Goal: Task Accomplishment & Management: Manage account settings

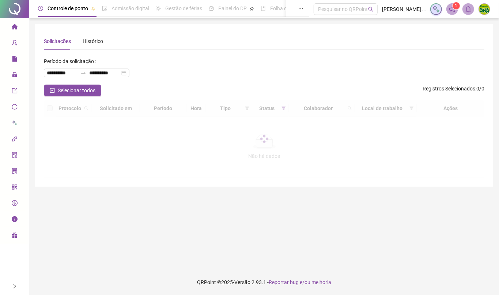
click at [15, 290] on div at bounding box center [14, 287] width 5 height 18
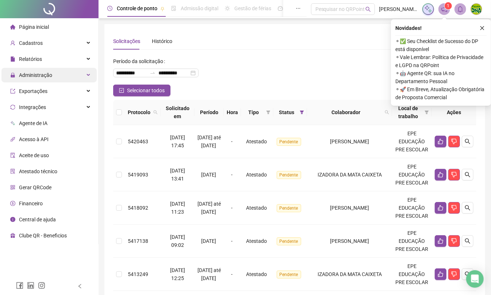
click at [22, 80] on span "Administração" at bounding box center [31, 75] width 42 height 15
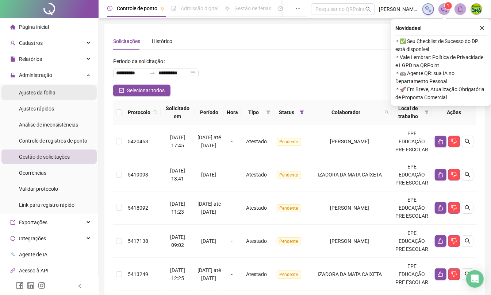
click at [30, 98] on div "Ajustes da folha" at bounding box center [37, 92] width 37 height 15
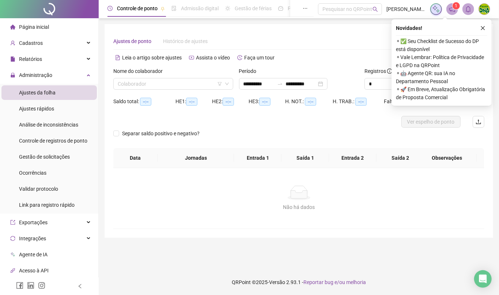
type input "**********"
click at [129, 82] on input "search" at bounding box center [170, 84] width 104 height 11
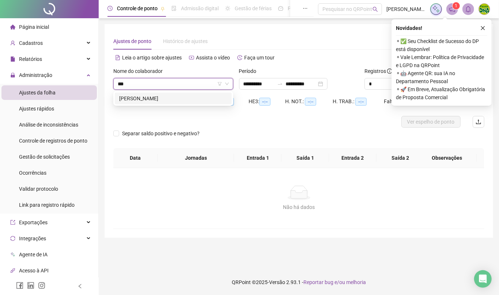
type input "****"
click at [133, 95] on div "[PERSON_NAME]" at bounding box center [173, 99] width 108 height 8
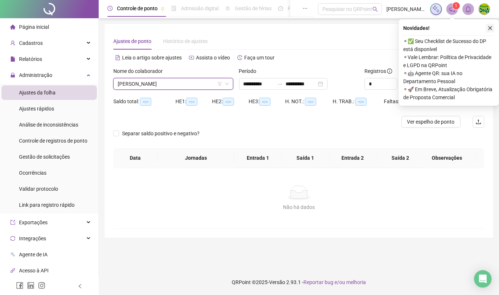
click at [489, 26] on icon "close" at bounding box center [489, 28] width 5 height 5
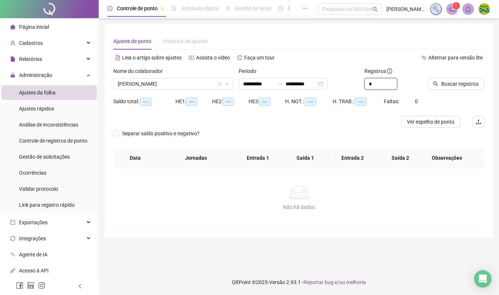
drag, startPoint x: 378, startPoint y: 85, endPoint x: 359, endPoint y: 85, distance: 19.0
click at [359, 85] on div "**********" at bounding box center [298, 81] width 377 height 28
type input "*"
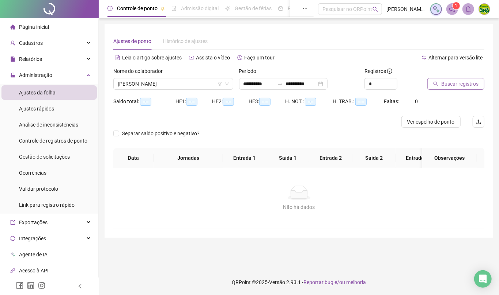
click at [452, 88] on span "Buscar registros" at bounding box center [459, 84] width 37 height 8
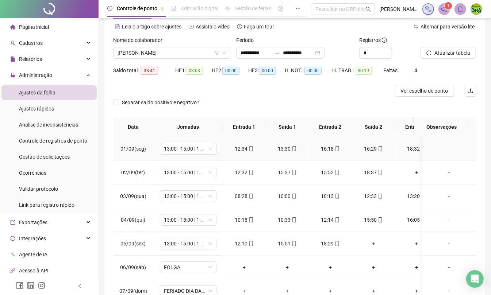
scroll to position [49, 0]
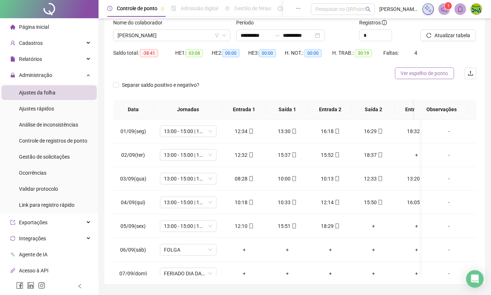
click at [442, 71] on span "Ver espelho de ponto" at bounding box center [424, 73] width 47 height 8
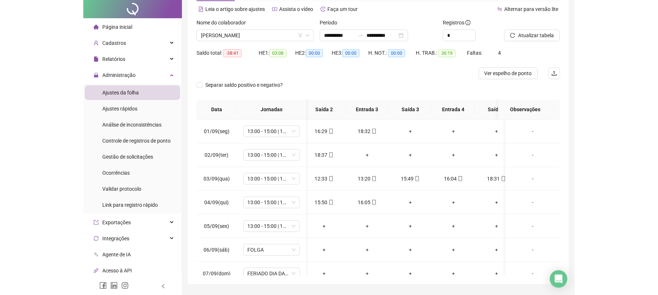
scroll to position [0, 0]
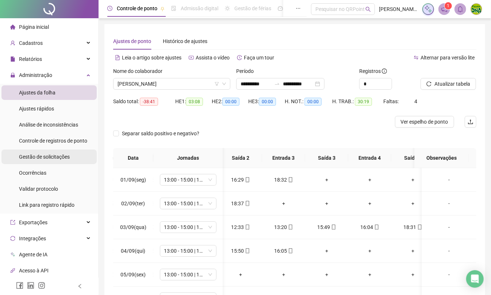
click at [59, 162] on div "Gestão de solicitações" at bounding box center [44, 157] width 51 height 15
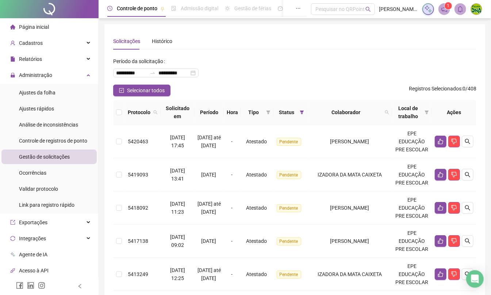
click at [80, 285] on icon "left" at bounding box center [79, 286] width 5 height 5
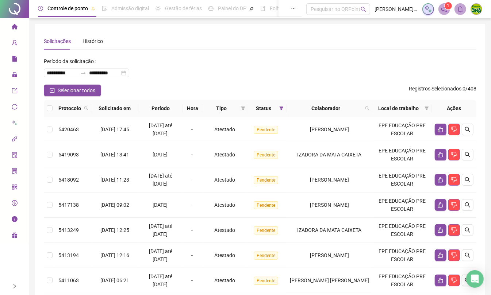
click at [14, 285] on icon "right" at bounding box center [15, 287] width 3 height 4
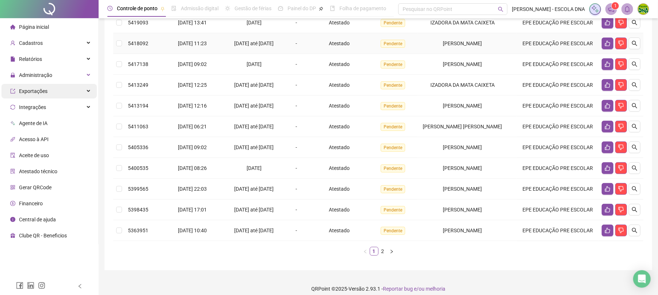
scroll to position [76, 0]
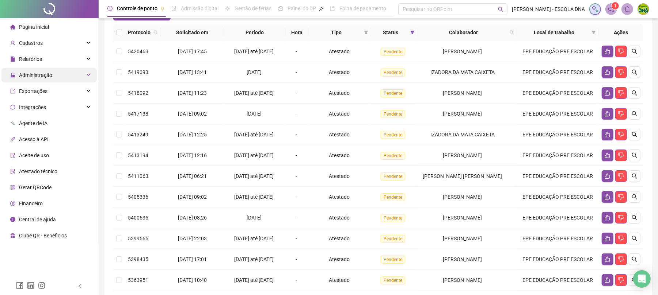
click at [61, 70] on div "Administração" at bounding box center [48, 75] width 95 height 15
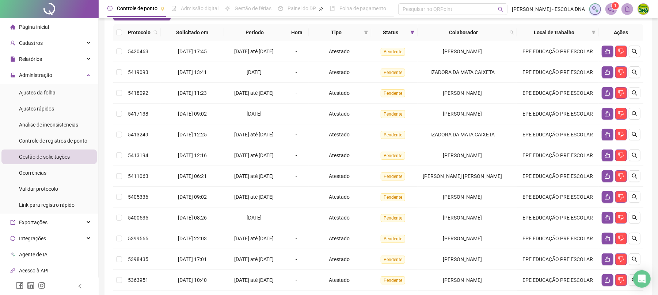
click at [58, 162] on div "Gestão de solicitações" at bounding box center [44, 157] width 51 height 15
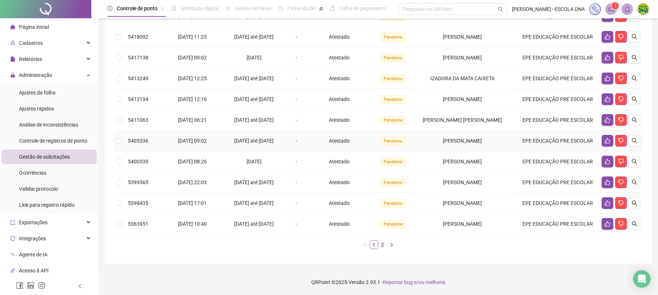
scroll to position [173, 0]
click at [384, 242] on link "2" at bounding box center [383, 245] width 8 height 8
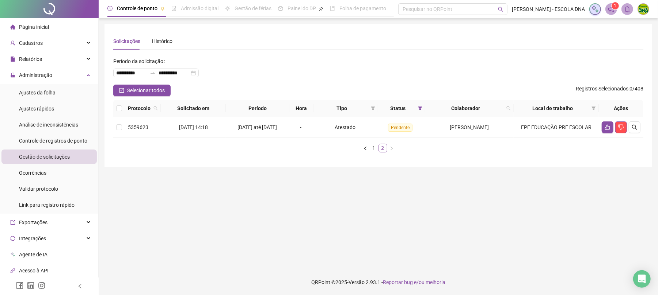
scroll to position [0, 0]
click at [375, 152] on link "1" at bounding box center [378, 148] width 8 height 8
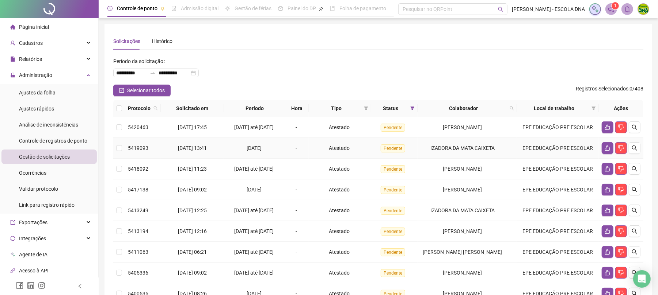
scroll to position [173, 0]
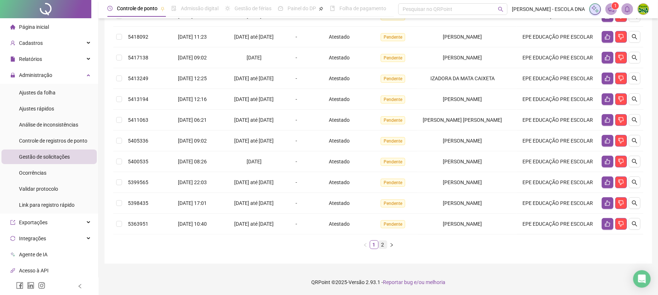
click at [383, 245] on link "2" at bounding box center [383, 245] width 8 height 8
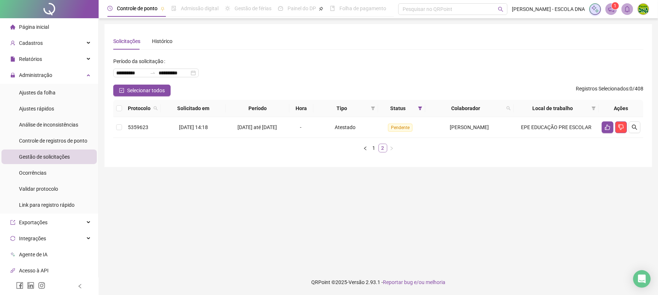
scroll to position [0, 0]
click at [380, 152] on link "1" at bounding box center [378, 148] width 8 height 8
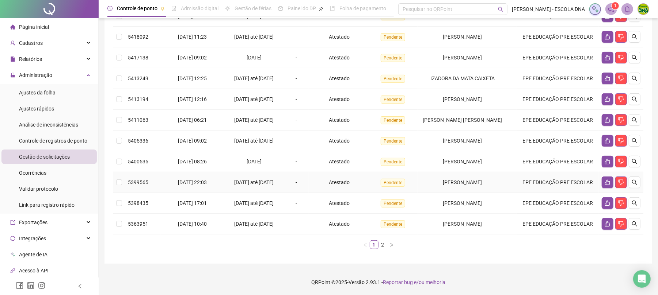
scroll to position [173, 0]
click at [383, 248] on link "2" at bounding box center [383, 245] width 8 height 8
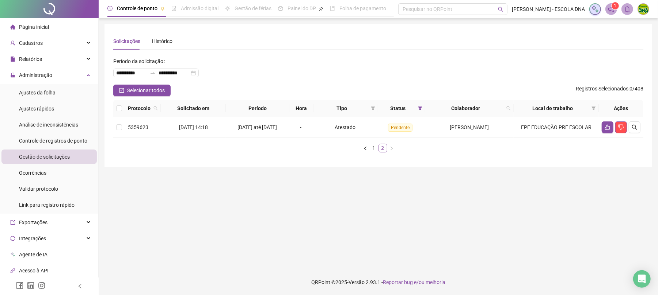
scroll to position [0, 0]
click at [374, 152] on link "1" at bounding box center [378, 148] width 8 height 8
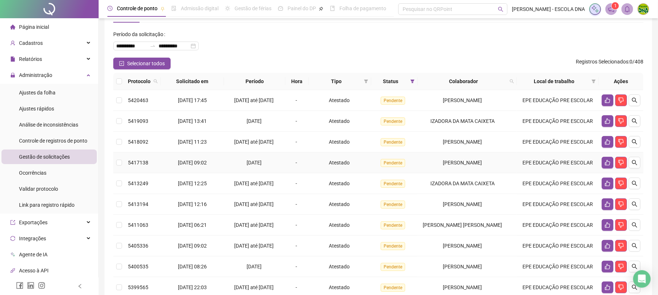
scroll to position [173, 0]
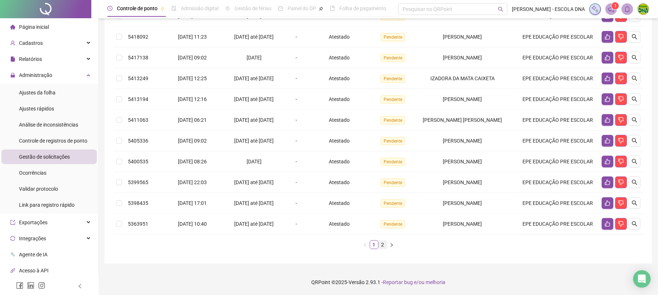
click at [385, 247] on link "2" at bounding box center [383, 245] width 8 height 8
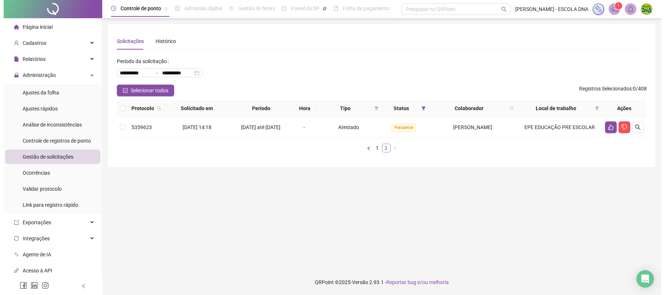
scroll to position [0, 0]
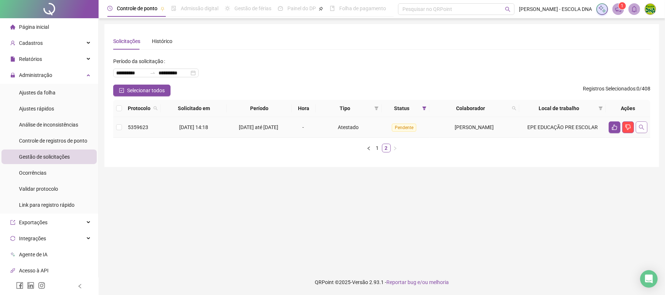
click at [498, 132] on button "button" at bounding box center [642, 128] width 12 height 12
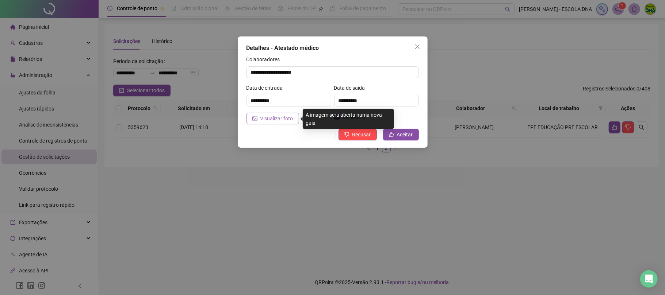
click at [282, 119] on span "Visualizar foto" at bounding box center [276, 119] width 33 height 8
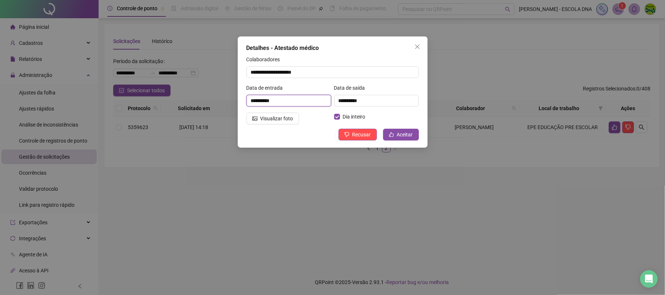
click at [249, 103] on input "**********" at bounding box center [289, 101] width 85 height 12
click at [421, 46] on span "Close" at bounding box center [418, 47] width 12 height 6
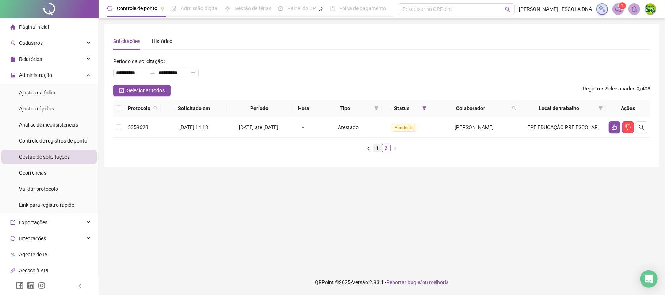
click at [375, 152] on link "1" at bounding box center [378, 148] width 8 height 8
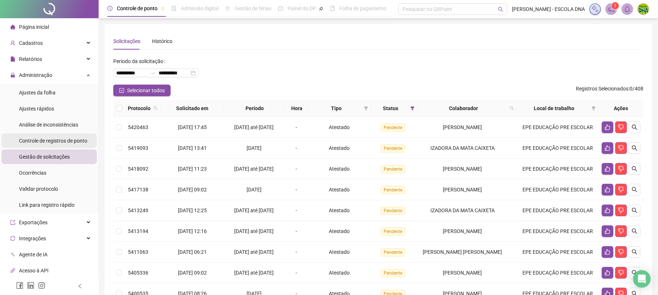
click at [73, 145] on div "Controle de registros de ponto" at bounding box center [53, 141] width 68 height 15
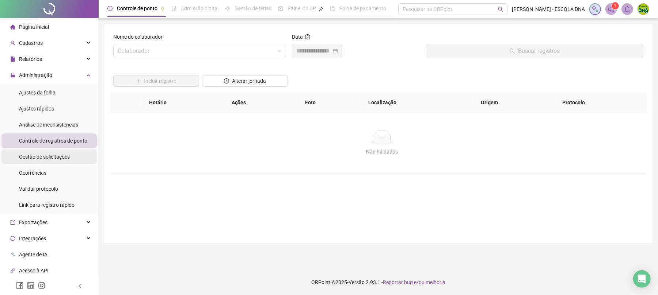
click at [60, 158] on span "Gestão de solicitações" at bounding box center [44, 157] width 51 height 6
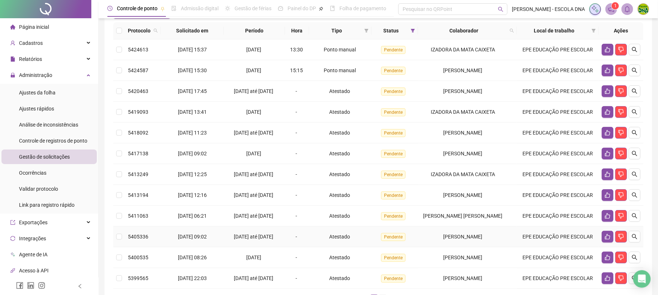
scroll to position [164, 0]
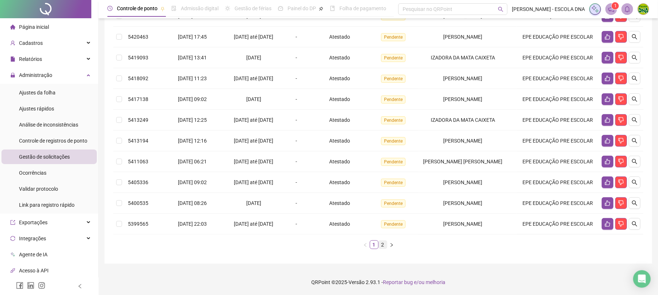
click at [386, 245] on link "2" at bounding box center [383, 245] width 8 height 8
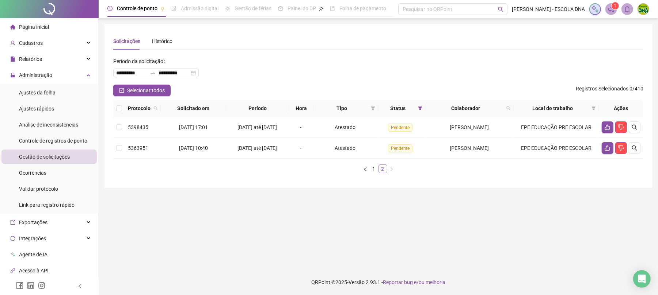
scroll to position [0, 0]
click at [379, 173] on link "1" at bounding box center [378, 169] width 8 height 8
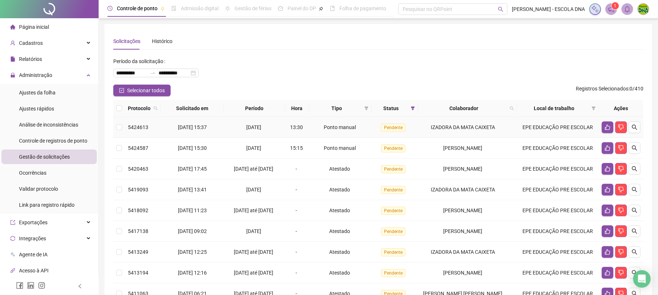
click at [123, 129] on td at bounding box center [119, 127] width 12 height 21
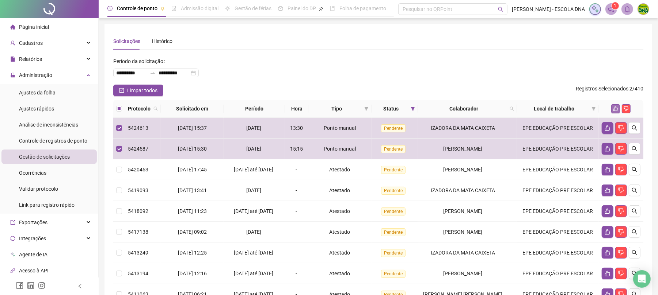
click at [498, 110] on icon "like" at bounding box center [615, 108] width 5 height 5
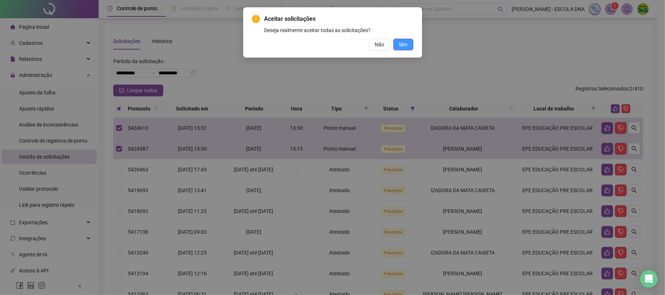
click at [408, 47] on button "Sim" at bounding box center [403, 45] width 20 height 12
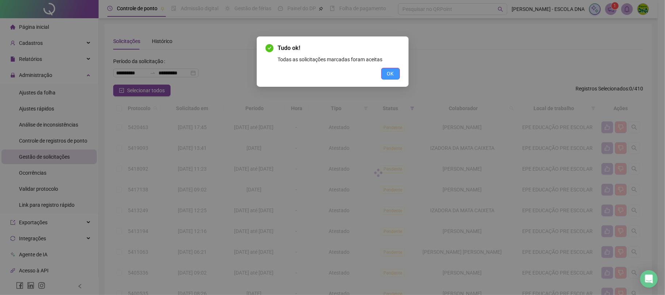
click at [393, 69] on button "OK" at bounding box center [390, 74] width 19 height 12
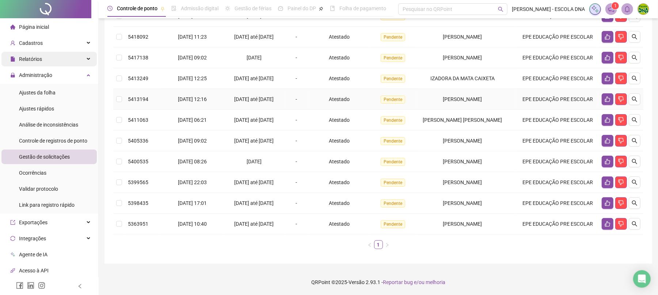
scroll to position [173, 0]
click at [498, 223] on button "button" at bounding box center [635, 224] width 12 height 12
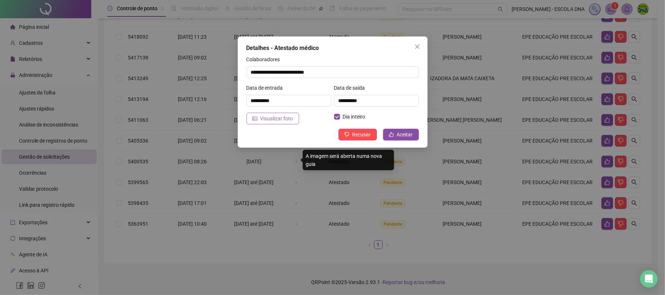
click at [279, 117] on span "Visualizar foto" at bounding box center [276, 119] width 33 height 8
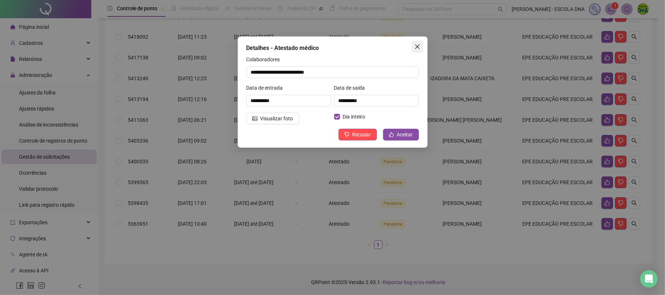
click at [418, 45] on icon "close" at bounding box center [418, 47] width 6 height 6
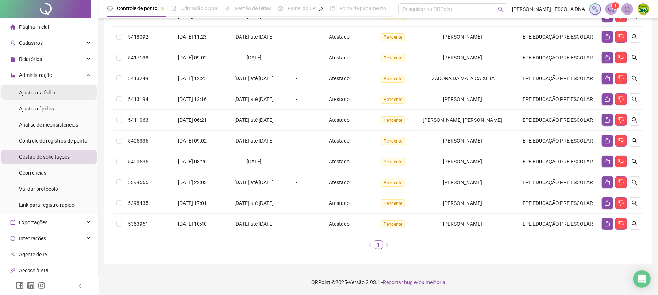
click at [47, 96] on div "Ajustes da folha" at bounding box center [37, 92] width 37 height 15
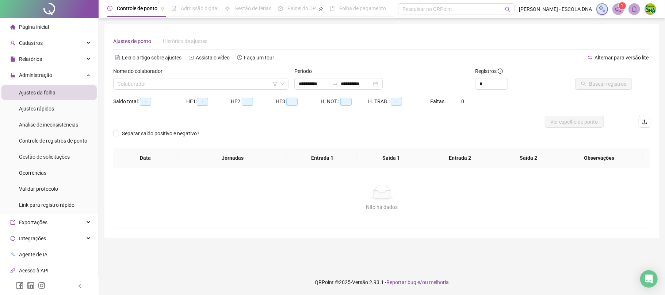
type input "**********"
click at [230, 90] on div "Nome do colaborador Colaborador" at bounding box center [200, 81] width 181 height 28
click at [225, 85] on input "search" at bounding box center [198, 84] width 160 height 11
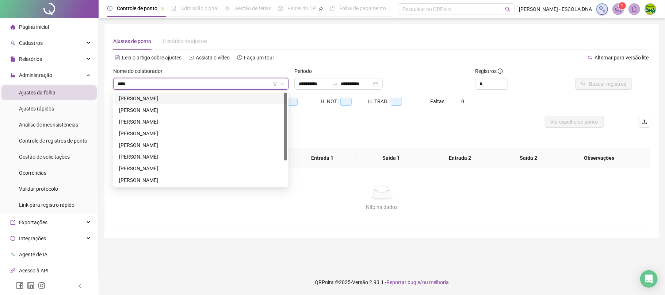
type input "*****"
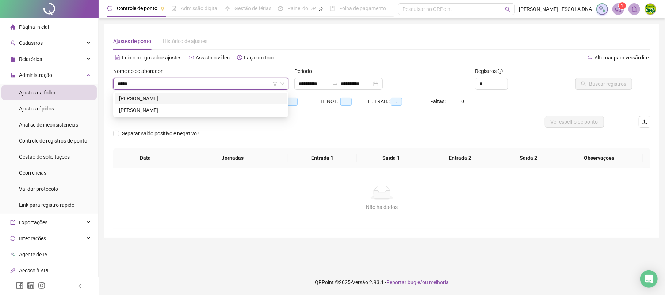
click at [222, 96] on div "[PERSON_NAME] [PERSON_NAME] DOS [PERSON_NAME]" at bounding box center [201, 99] width 164 height 8
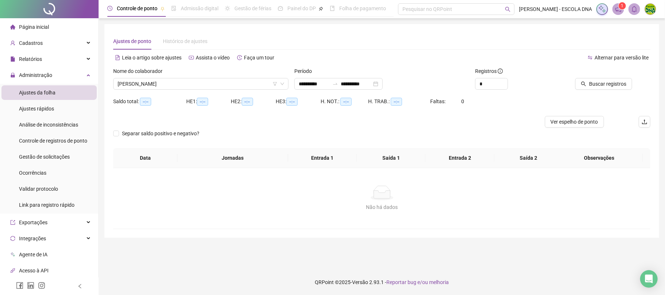
click at [498, 85] on div "Buscar registros" at bounding box center [599, 84] width 66 height 12
click at [498, 84] on button "Buscar registros" at bounding box center [603, 84] width 57 height 12
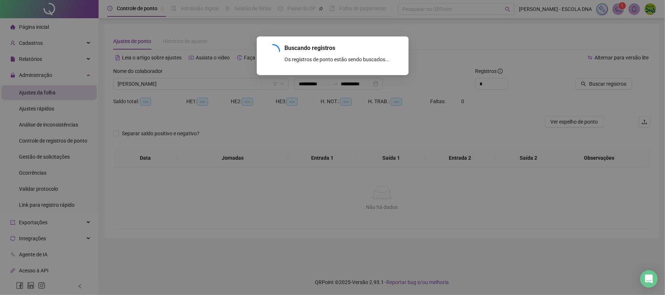
click at [498, 83] on div "Buscando registros Os registros de ponto estão sendo buscados... OK" at bounding box center [332, 147] width 665 height 295
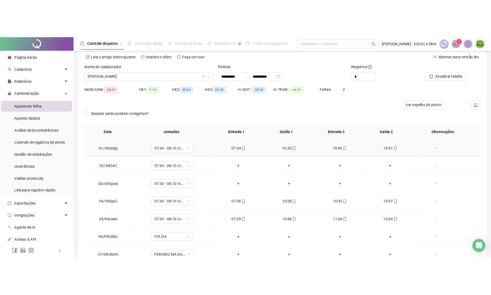
scroll to position [49, 0]
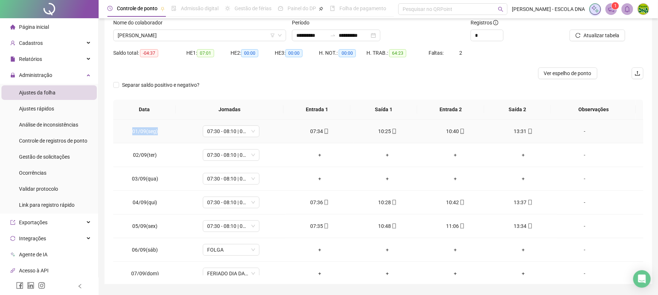
drag, startPoint x: 132, startPoint y: 132, endPoint x: 172, endPoint y: 135, distance: 39.9
click at [172, 135] on td "01/09(seg)" at bounding box center [144, 132] width 63 height 24
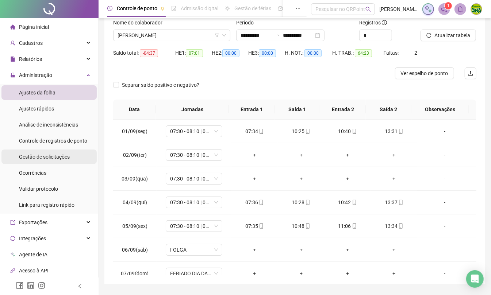
click at [50, 158] on span "Gestão de solicitações" at bounding box center [44, 157] width 51 height 6
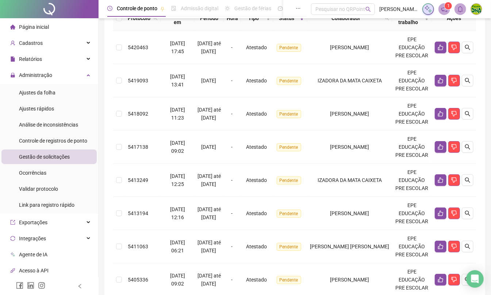
scroll to position [146, 0]
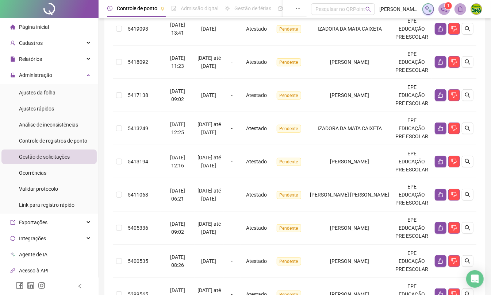
click at [81, 288] on icon "left" at bounding box center [79, 286] width 5 height 5
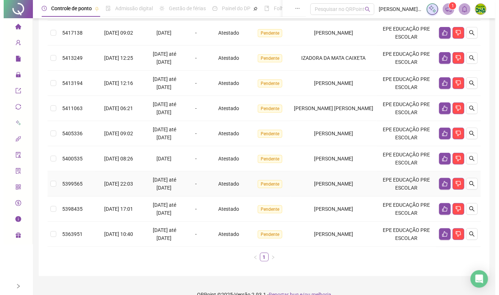
scroll to position [186, 0]
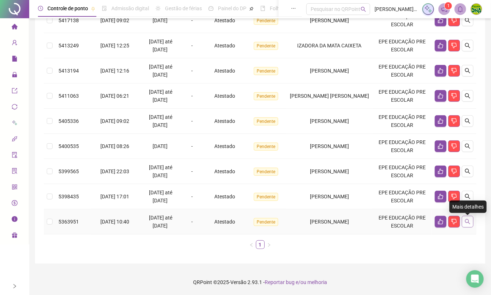
click at [469, 224] on icon "search" at bounding box center [467, 222] width 5 height 5
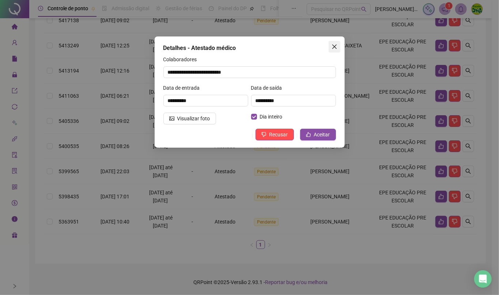
click at [332, 47] on icon "close" at bounding box center [334, 47] width 6 height 6
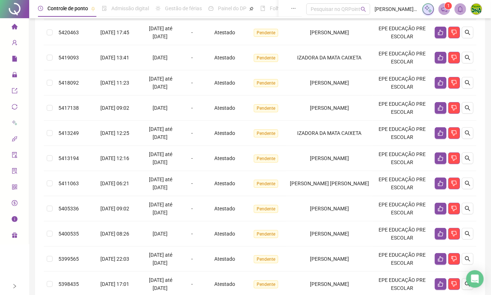
scroll to position [0, 0]
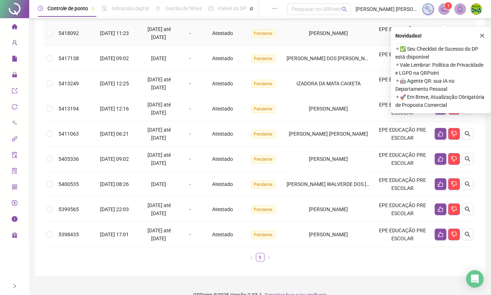
scroll to position [161, 0]
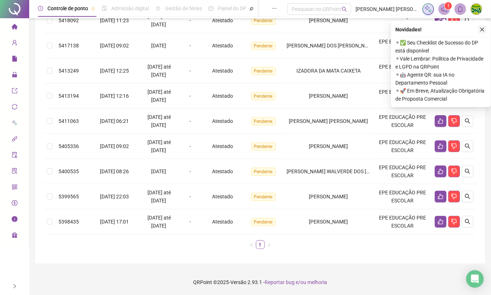
click at [485, 26] on button "button" at bounding box center [482, 29] width 9 height 9
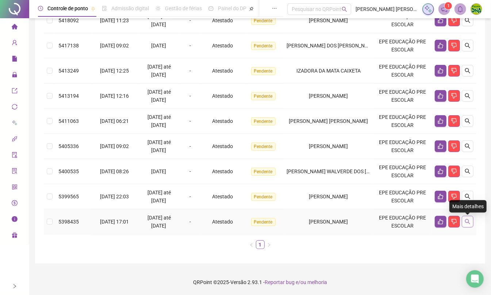
click at [466, 224] on icon "search" at bounding box center [468, 222] width 6 height 6
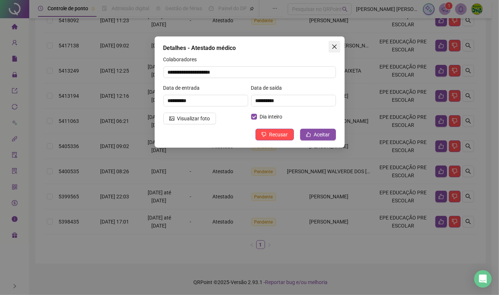
click at [335, 50] on button "Close" at bounding box center [334, 47] width 12 height 12
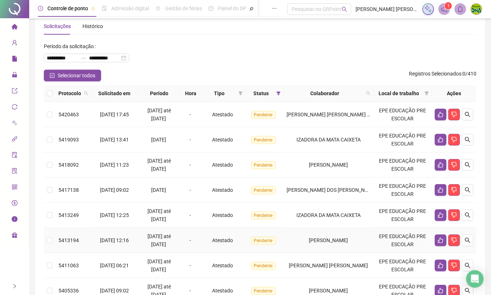
scroll to position [0, 0]
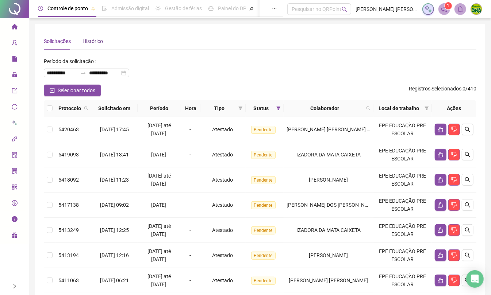
click at [92, 40] on div "Histórico" at bounding box center [93, 41] width 20 height 8
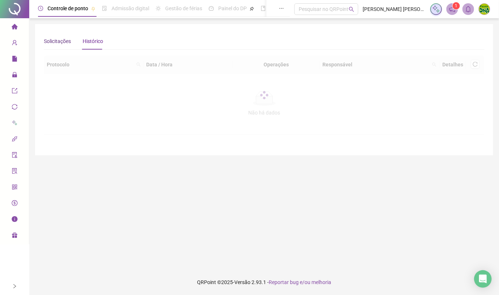
click at [66, 42] on div "Solicitações" at bounding box center [57, 41] width 27 height 8
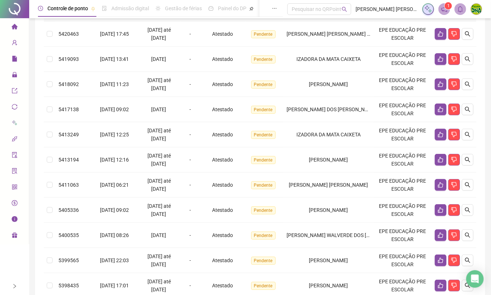
scroll to position [146, 0]
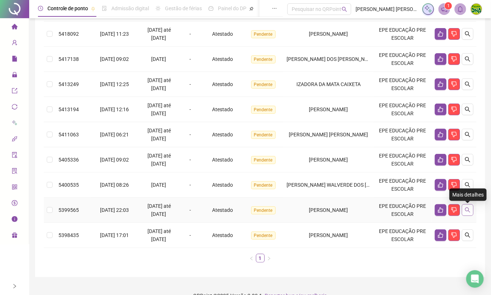
click at [466, 215] on button "button" at bounding box center [468, 211] width 12 height 12
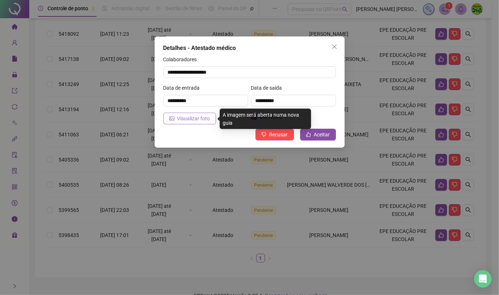
click at [205, 122] on span "Visualizar foto" at bounding box center [193, 119] width 33 height 8
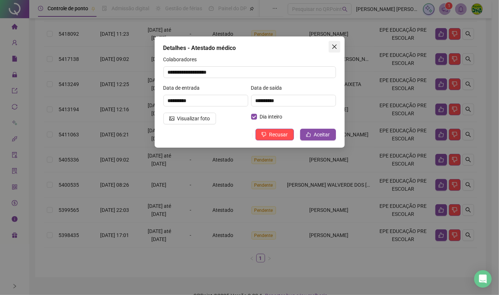
click at [332, 47] on icon "close" at bounding box center [334, 47] width 6 height 6
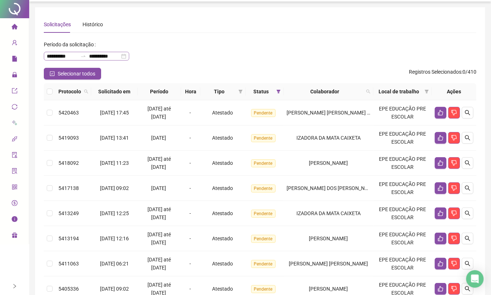
scroll to position [0, 0]
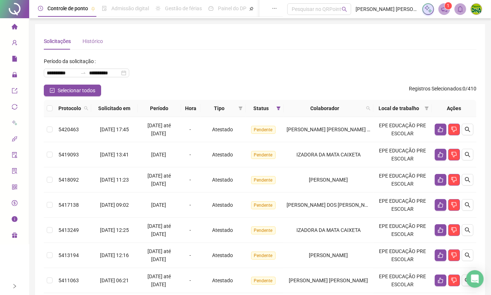
click at [88, 48] on div "Histórico" at bounding box center [93, 41] width 20 height 17
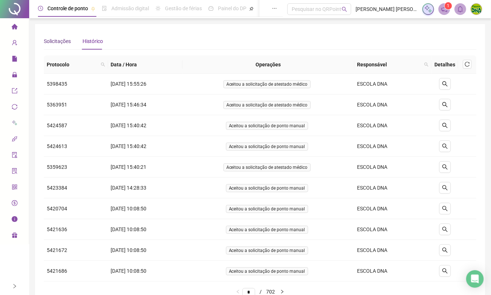
click at [60, 38] on div "Solicitações" at bounding box center [57, 41] width 27 height 8
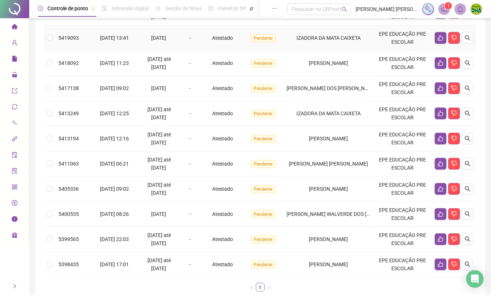
scroll to position [146, 0]
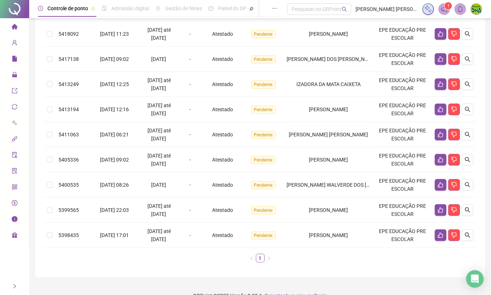
click at [15, 285] on icon "right" at bounding box center [14, 286] width 5 height 5
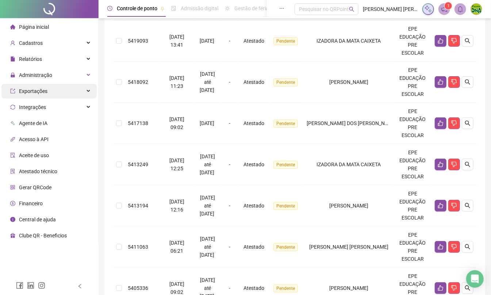
click at [34, 87] on span "Exportações" at bounding box center [28, 91] width 37 height 15
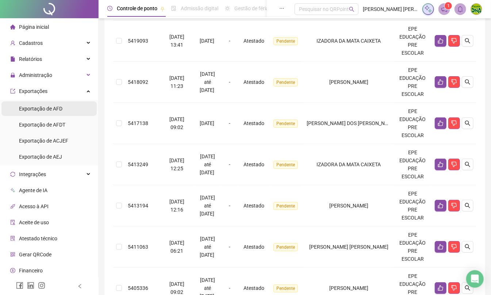
click at [37, 103] on div "Exportação de AFD" at bounding box center [40, 109] width 43 height 15
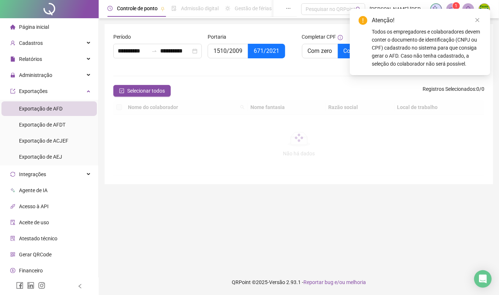
type input "**********"
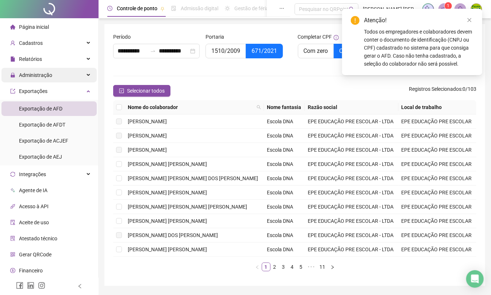
click at [40, 68] on span "Administração" at bounding box center [31, 75] width 42 height 15
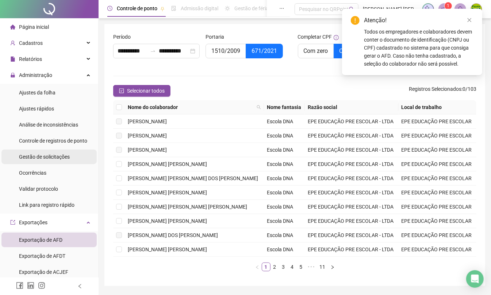
click at [45, 163] on div "Gestão de solicitações" at bounding box center [44, 157] width 51 height 15
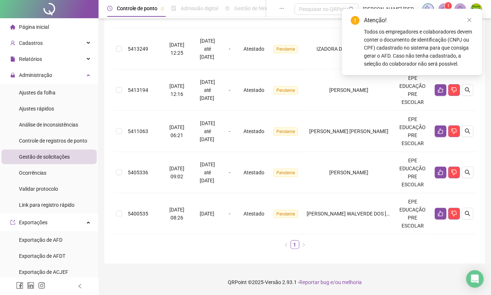
click at [80, 283] on div at bounding box center [79, 287] width 5 height 18
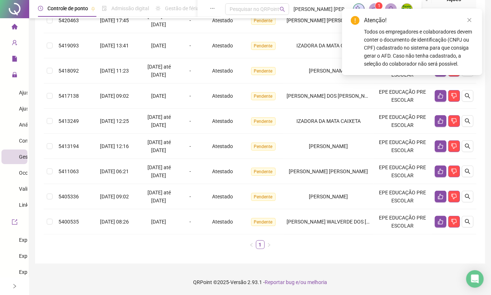
scroll to position [110, 0]
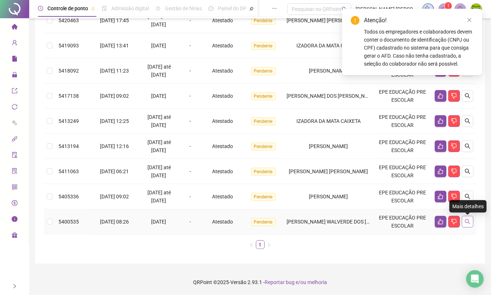
click at [468, 223] on icon "search" at bounding box center [467, 222] width 5 height 5
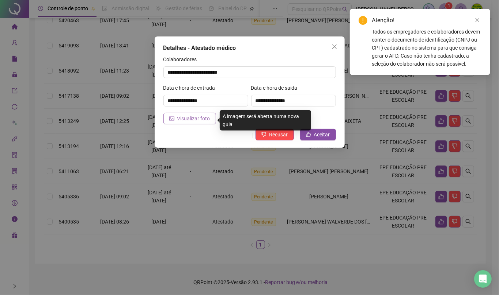
click at [183, 123] on span "Visualizar foto" at bounding box center [193, 119] width 33 height 8
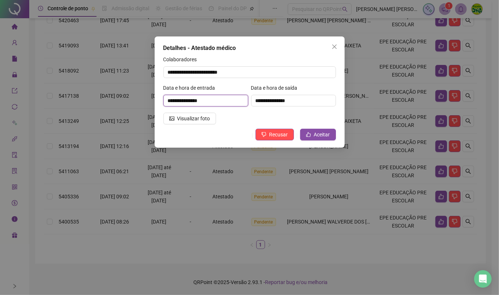
drag, startPoint x: 195, startPoint y: 101, endPoint x: 214, endPoint y: 99, distance: 19.5
click at [214, 99] on input "**********" at bounding box center [205, 101] width 85 height 12
drag, startPoint x: 282, startPoint y: 100, endPoint x: 302, endPoint y: 101, distance: 19.4
click at [302, 101] on input "**********" at bounding box center [293, 101] width 85 height 12
click at [337, 47] on span "Close" at bounding box center [334, 47] width 12 height 6
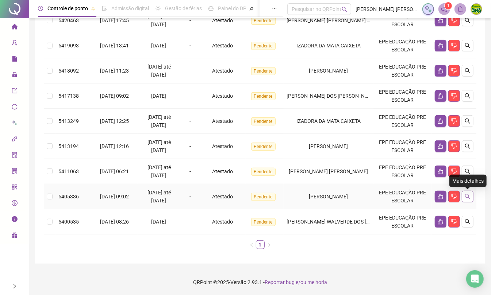
click at [469, 198] on icon "search" at bounding box center [468, 197] width 6 height 6
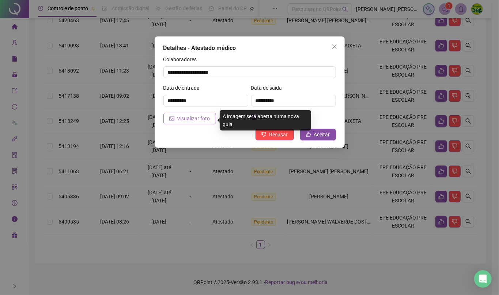
click at [187, 120] on span "Visualizar foto" at bounding box center [193, 119] width 33 height 8
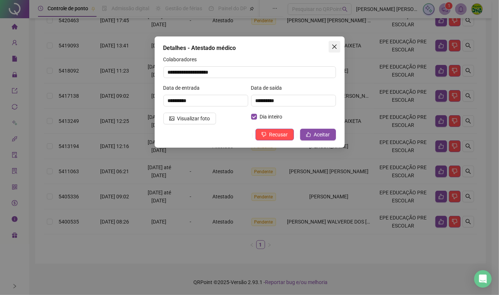
click at [336, 47] on icon "close" at bounding box center [334, 47] width 6 height 6
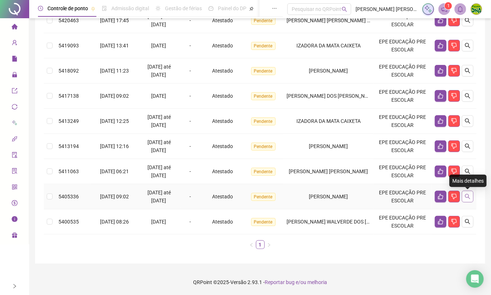
click at [468, 197] on icon "search" at bounding box center [467, 196] width 5 height 5
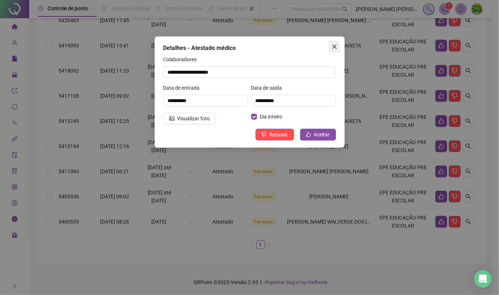
click at [332, 46] on icon "close" at bounding box center [334, 47] width 6 height 6
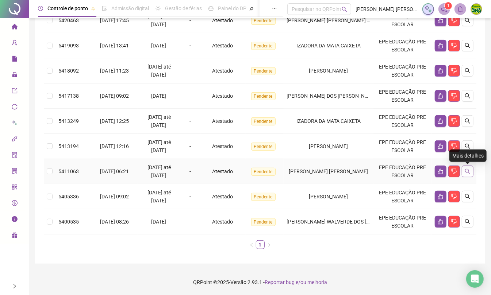
click at [471, 170] on button "button" at bounding box center [468, 172] width 12 height 12
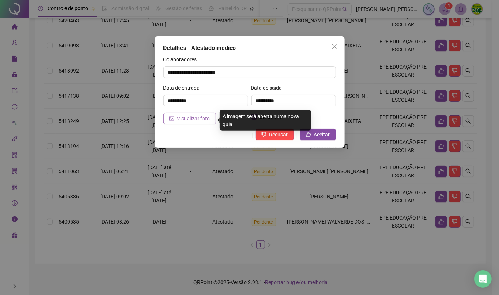
click at [186, 117] on span "Visualizar foto" at bounding box center [193, 119] width 33 height 8
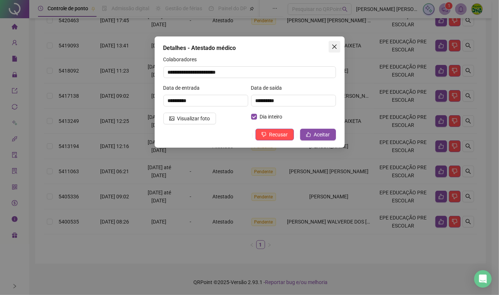
click at [329, 42] on button "Close" at bounding box center [334, 47] width 12 height 12
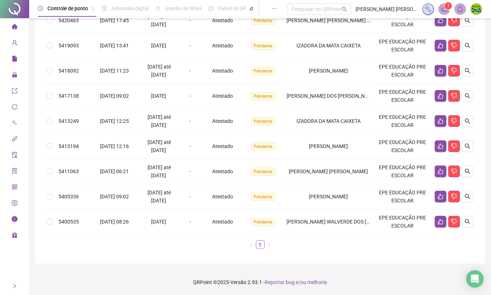
click at [17, 288] on icon "right" at bounding box center [14, 286] width 5 height 5
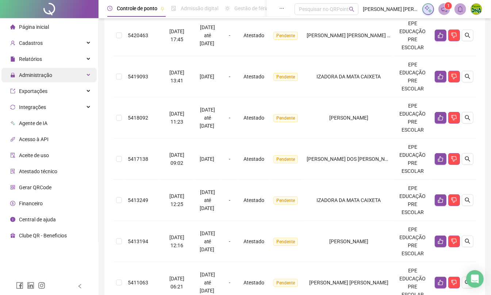
click at [47, 69] on span "Administração" at bounding box center [31, 75] width 42 height 15
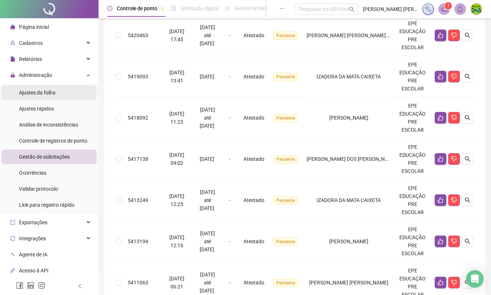
click at [45, 92] on span "Ajustes da folha" at bounding box center [37, 93] width 37 height 6
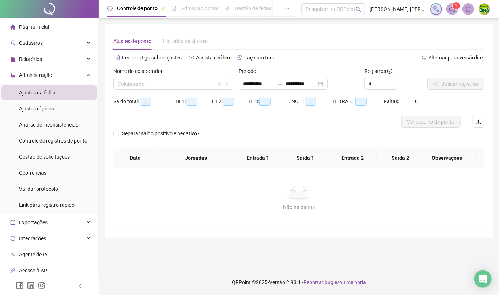
type input "**********"
click at [64, 155] on span "Gestão de solicitações" at bounding box center [44, 157] width 51 height 6
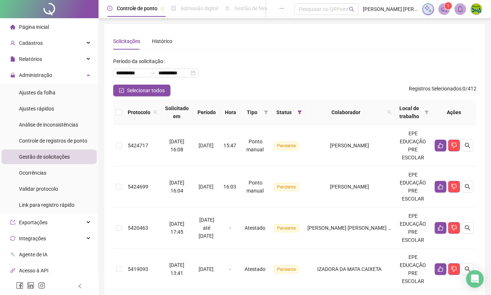
click at [78, 287] on icon "left" at bounding box center [79, 286] width 5 height 5
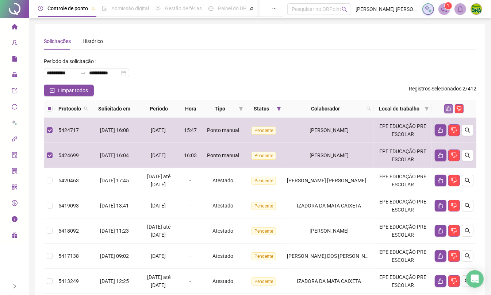
click at [447, 107] on icon "like" at bounding box center [448, 108] width 5 height 5
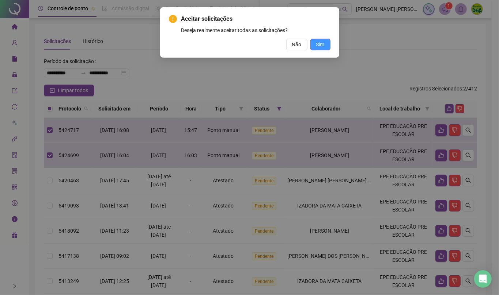
click at [319, 42] on span "Sim" at bounding box center [320, 45] width 8 height 8
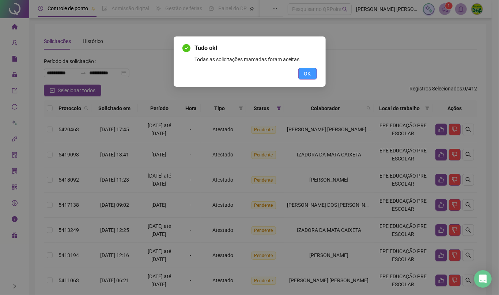
click at [313, 73] on button "OK" at bounding box center [307, 74] width 19 height 12
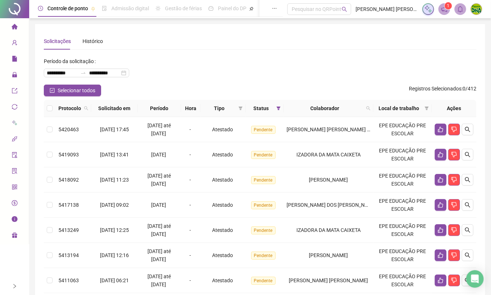
click at [19, 285] on div at bounding box center [14, 287] width 29 height 18
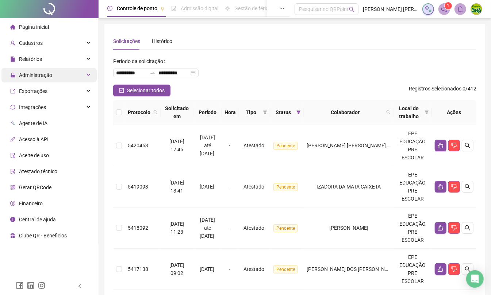
click at [41, 69] on span "Administração" at bounding box center [31, 75] width 42 height 15
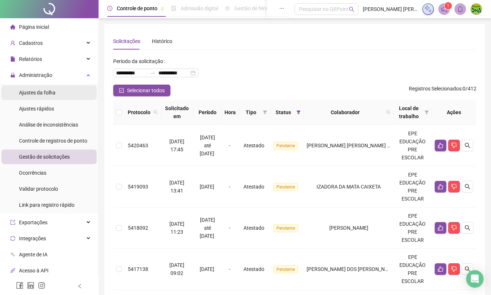
click at [55, 92] on li "Ajustes da folha" at bounding box center [48, 92] width 95 height 15
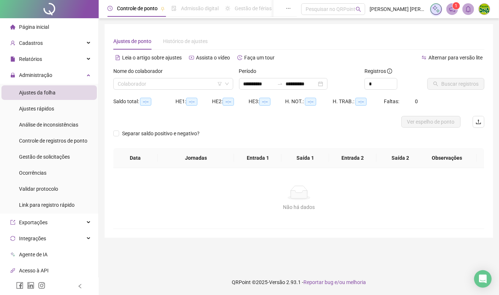
type input "**********"
click at [136, 82] on input "search" at bounding box center [170, 84] width 104 height 11
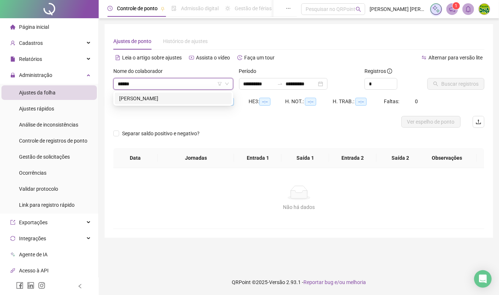
type input "*******"
click at [171, 95] on div "[PERSON_NAME]" at bounding box center [173, 99] width 108 height 8
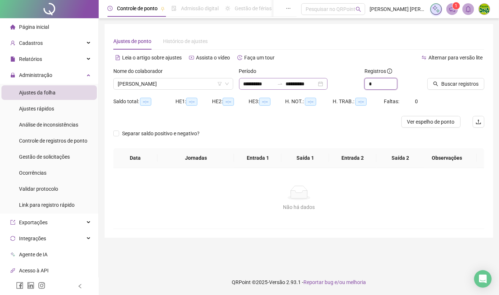
drag, startPoint x: 379, startPoint y: 83, endPoint x: 332, endPoint y: 82, distance: 47.1
click at [332, 82] on div "**********" at bounding box center [298, 81] width 377 height 28
type input "*"
click at [316, 81] on input "**********" at bounding box center [301, 84] width 31 height 8
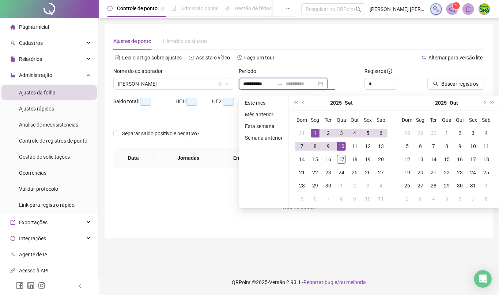
type input "**********"
click at [342, 159] on div "17" at bounding box center [341, 159] width 9 height 9
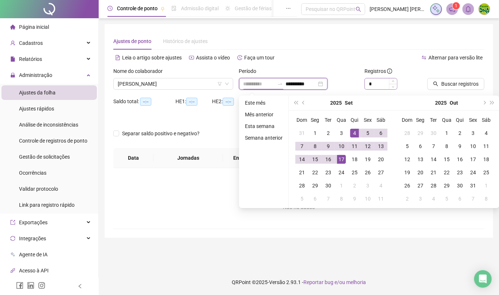
type input "**********"
click at [368, 66] on div "Alternar para versão lite" at bounding box center [392, 62] width 186 height 12
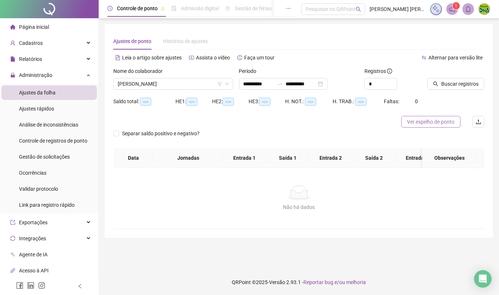
click at [440, 117] on button "Ver espelho de ponto" at bounding box center [430, 122] width 59 height 12
click at [157, 88] on span "[PERSON_NAME]" at bounding box center [173, 84] width 111 height 11
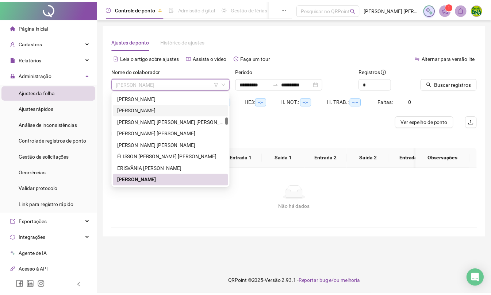
scroll to position [364, 0]
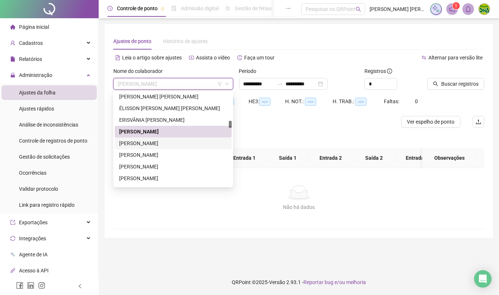
click at [158, 140] on div "[PERSON_NAME]" at bounding box center [173, 144] width 108 height 8
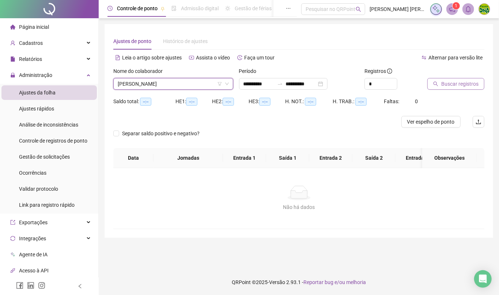
click at [446, 81] on span "Buscar registros" at bounding box center [459, 84] width 37 height 8
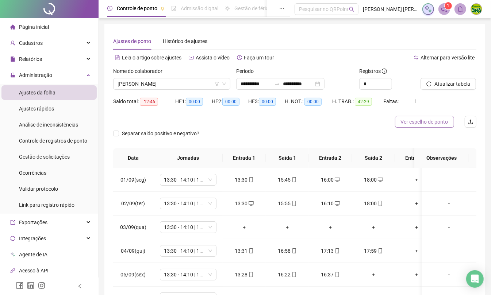
click at [425, 123] on span "Ver espelho de ponto" at bounding box center [424, 122] width 47 height 8
click at [35, 152] on div "Gestão de solicitações" at bounding box center [44, 157] width 51 height 15
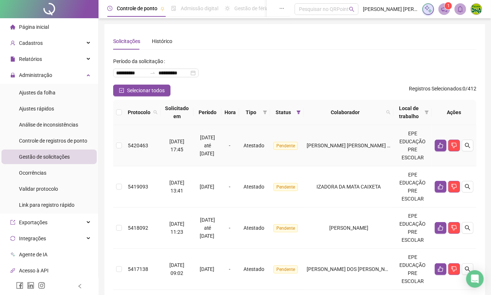
scroll to position [139, 0]
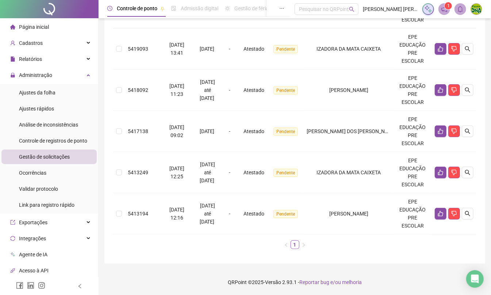
click at [80, 285] on icon "left" at bounding box center [80, 287] width 3 height 4
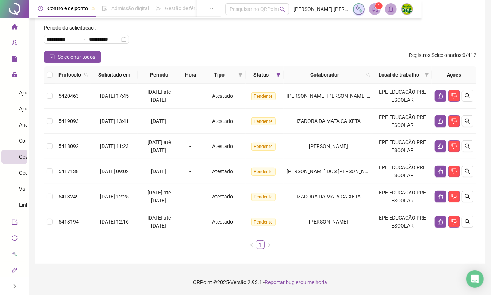
scroll to position [34, 0]
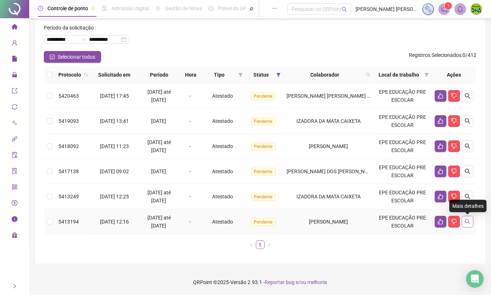
click at [471, 220] on button "button" at bounding box center [468, 222] width 12 height 12
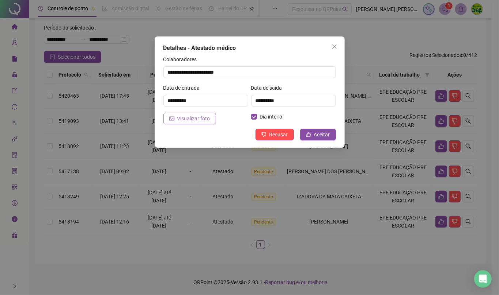
click at [188, 120] on span "Visualizar foto" at bounding box center [193, 119] width 33 height 8
click at [191, 122] on span "Visualizar foto" at bounding box center [193, 119] width 33 height 8
click at [329, 47] on span "Close" at bounding box center [334, 47] width 12 height 6
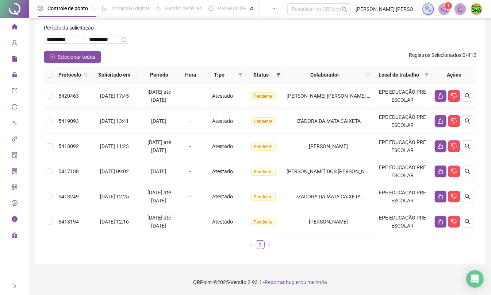
click at [16, 287] on icon "right" at bounding box center [14, 286] width 5 height 5
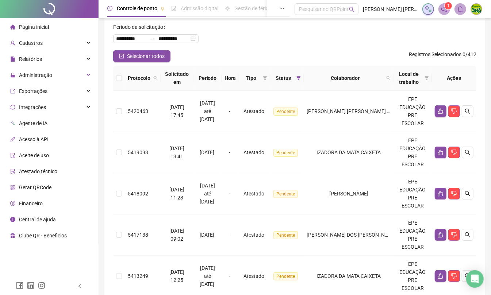
click at [79, 282] on div at bounding box center [79, 287] width 5 height 18
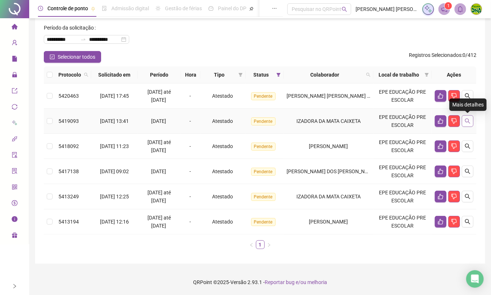
click at [466, 119] on icon "search" at bounding box center [468, 121] width 6 height 6
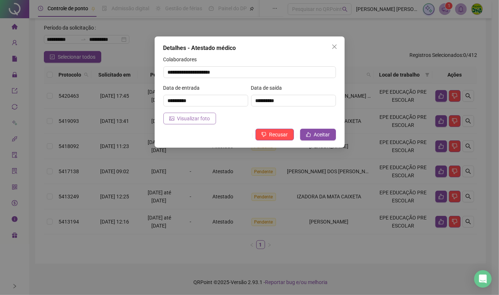
click at [201, 118] on span "Visualizar foto" at bounding box center [193, 119] width 33 height 8
click at [336, 45] on icon "close" at bounding box center [334, 47] width 6 height 6
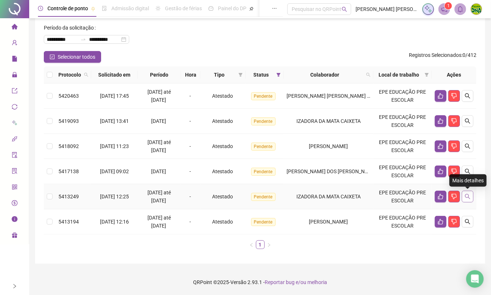
click at [465, 195] on icon "search" at bounding box center [468, 197] width 6 height 6
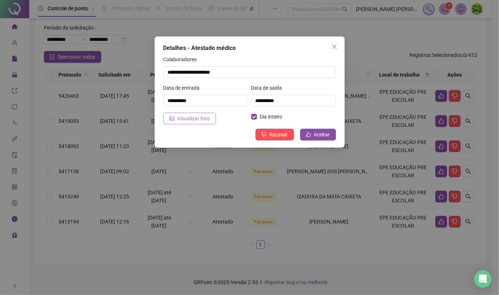
click at [194, 121] on span "Visualizar foto" at bounding box center [193, 119] width 33 height 8
click at [334, 46] on icon "close" at bounding box center [334, 47] width 6 height 6
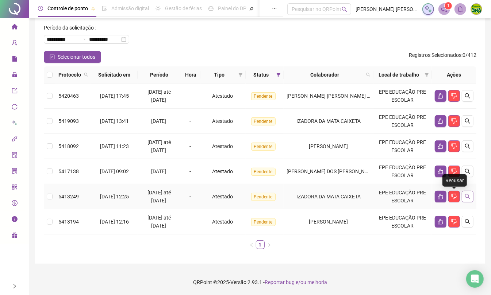
click at [467, 193] on button "button" at bounding box center [468, 197] width 12 height 12
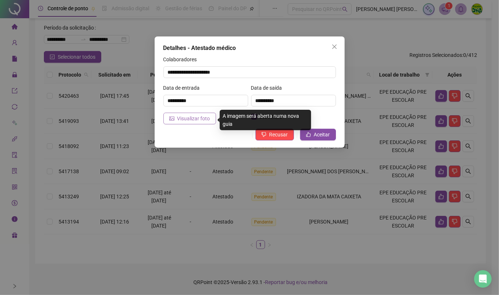
click at [179, 119] on span "Visualizar foto" at bounding box center [193, 119] width 33 height 8
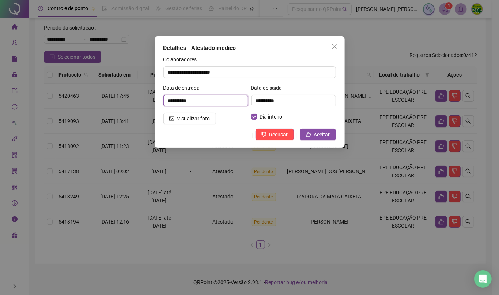
drag, startPoint x: 164, startPoint y: 99, endPoint x: 199, endPoint y: 101, distance: 35.9
click at [199, 101] on input "**********" at bounding box center [205, 101] width 85 height 12
drag, startPoint x: 255, startPoint y: 104, endPoint x: 295, endPoint y: 104, distance: 40.5
click at [295, 104] on input "**********" at bounding box center [293, 101] width 85 height 12
drag, startPoint x: 199, startPoint y: 100, endPoint x: 238, endPoint y: 99, distance: 38.7
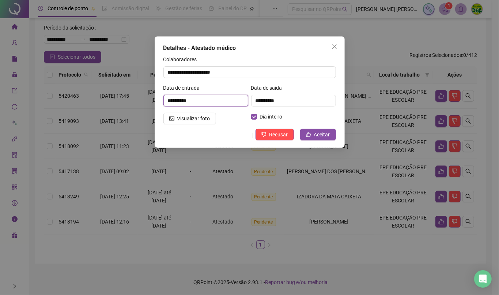
click at [238, 99] on input "**********" at bounding box center [205, 101] width 85 height 12
drag, startPoint x: 266, startPoint y: 97, endPoint x: 329, endPoint y: 92, distance: 63.0
click at [329, 92] on div "**********" at bounding box center [293, 95] width 85 height 23
click at [332, 43] on button "Close" at bounding box center [334, 47] width 12 height 12
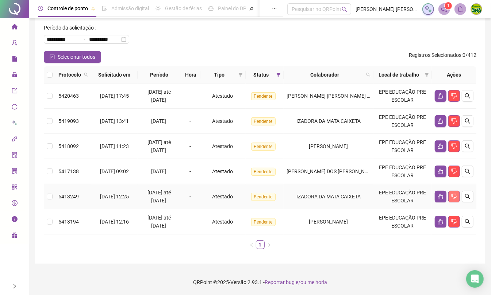
click at [452, 196] on icon "dislike" at bounding box center [454, 196] width 5 height 5
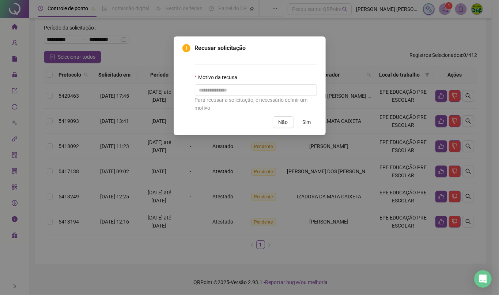
click at [242, 105] on div "Para recusar a solicitação, é necessário definir um motivo" at bounding box center [256, 104] width 122 height 16
click at [240, 95] on input "text" at bounding box center [256, 90] width 122 height 12
click at [303, 129] on div "Recusar solicitação Motivo da recusa Para recusar a solicitação, é necessário d…" at bounding box center [249, 86] width 152 height 99
click at [310, 122] on span "Sim" at bounding box center [306, 122] width 8 height 8
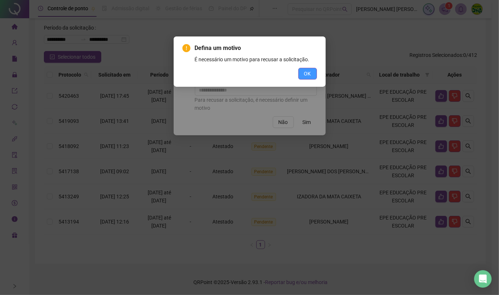
click at [302, 73] on button "OK" at bounding box center [307, 74] width 19 height 12
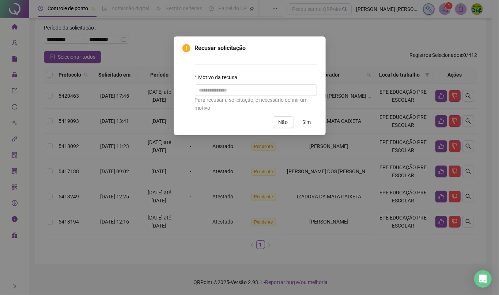
click at [282, 116] on div "Recusar solicitação Motivo da recusa Para recusar a solicitação, é necessário d…" at bounding box center [249, 86] width 134 height 84
click at [282, 124] on span "Não" at bounding box center [282, 122] width 9 height 8
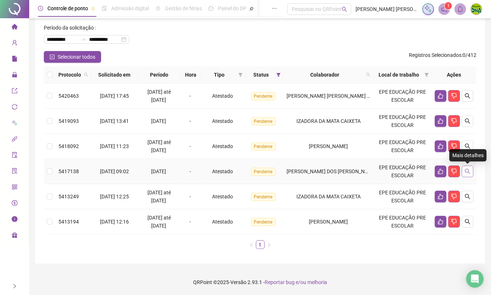
click at [465, 169] on icon "search" at bounding box center [468, 172] width 6 height 6
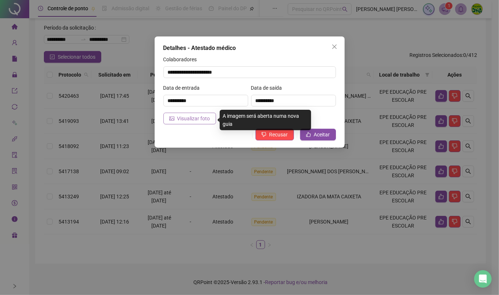
click at [202, 115] on span "Visualizar foto" at bounding box center [193, 119] width 33 height 8
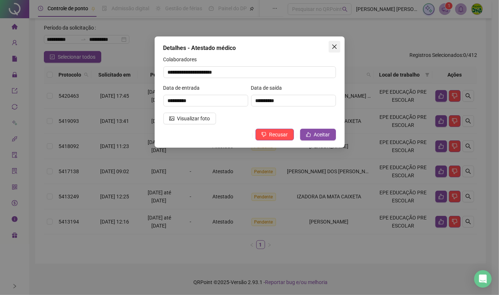
click at [335, 47] on icon "close" at bounding box center [334, 47] width 6 height 6
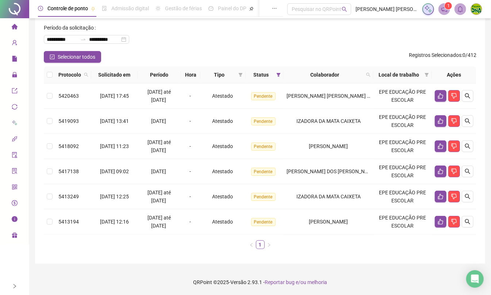
click at [12, 283] on div at bounding box center [14, 287] width 5 height 18
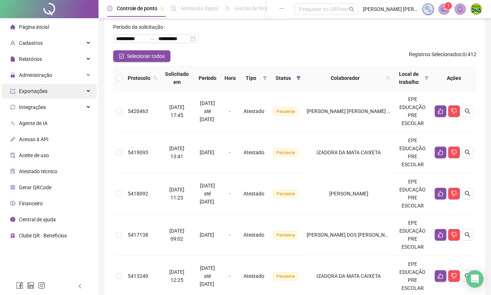
click at [56, 88] on div "Exportações" at bounding box center [48, 91] width 95 height 15
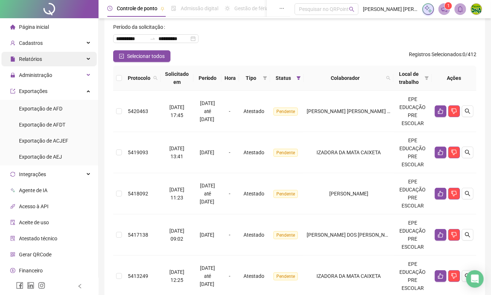
click at [56, 66] on div "Relatórios" at bounding box center [48, 59] width 95 height 15
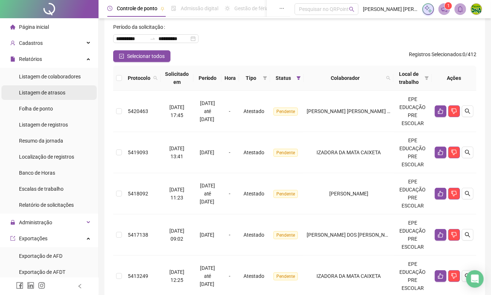
click at [50, 94] on span "Listagem de atrasos" at bounding box center [42, 93] width 46 height 6
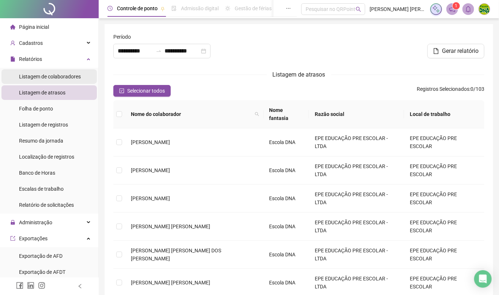
type input "**********"
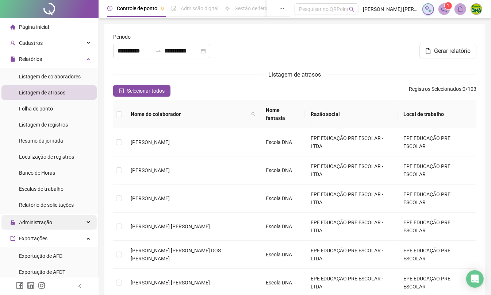
click at [47, 224] on span "Administração" at bounding box center [35, 223] width 33 height 6
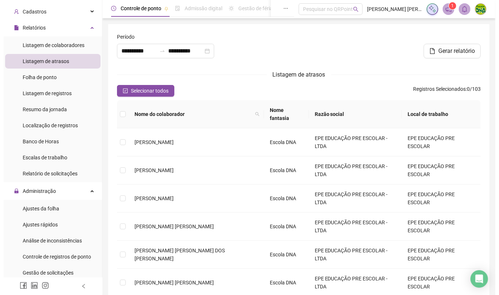
scroll to position [49, 0]
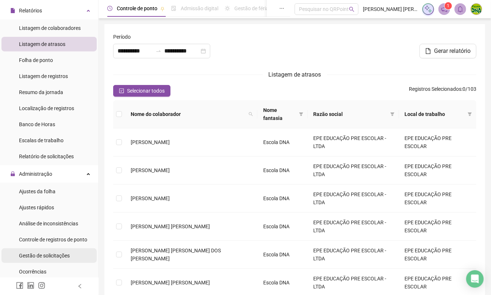
click at [54, 253] on span "Gestão de solicitações" at bounding box center [44, 256] width 51 height 6
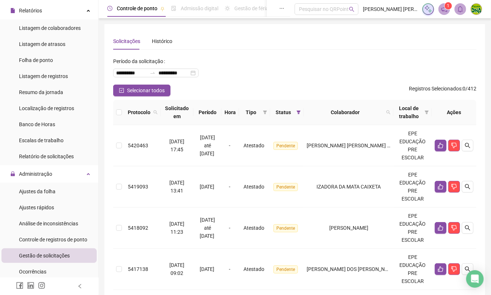
click at [83, 284] on div at bounding box center [49, 287] width 99 height 18
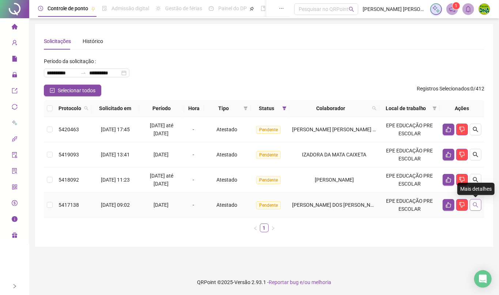
click at [471, 207] on button "button" at bounding box center [475, 205] width 12 height 12
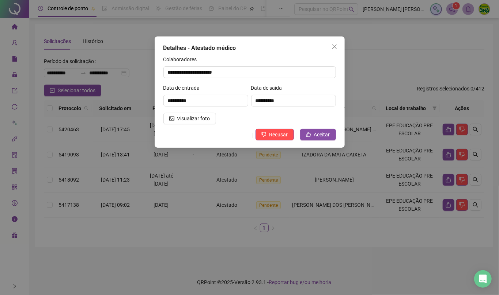
click at [333, 40] on div "**********" at bounding box center [250, 92] width 190 height 111
click at [333, 47] on icon "close" at bounding box center [334, 47] width 6 height 6
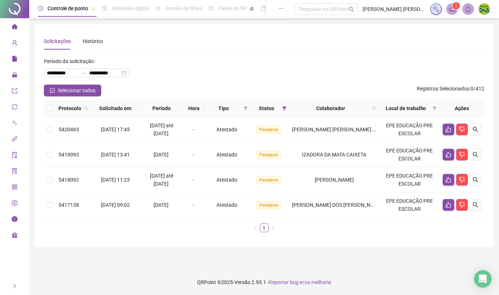
click at [18, 287] on div at bounding box center [14, 287] width 29 height 18
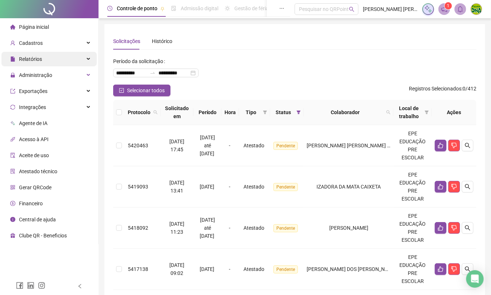
click at [59, 66] on div "Relatórios" at bounding box center [48, 59] width 95 height 15
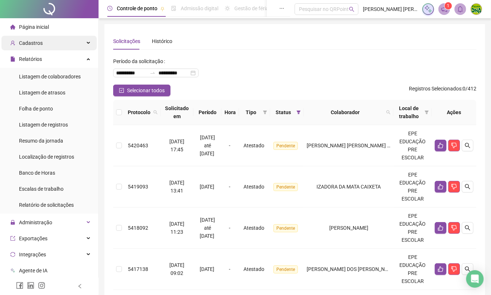
click at [29, 44] on span "Cadastros" at bounding box center [31, 43] width 24 height 6
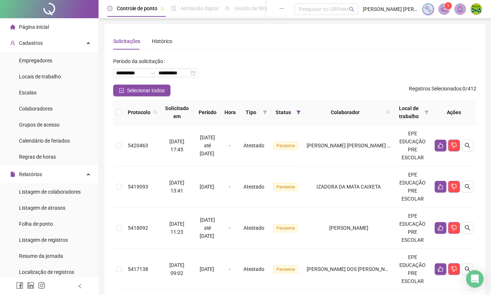
click at [23, 25] on span "Página inicial" at bounding box center [34, 27] width 30 height 6
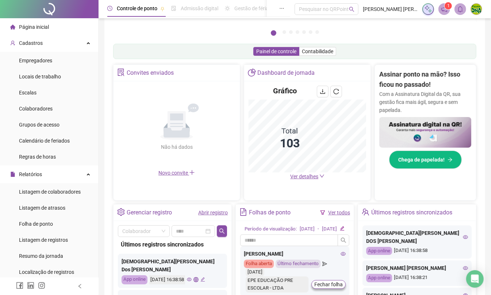
scroll to position [97, 0]
click at [310, 178] on span "Ver detalhes" at bounding box center [304, 176] width 28 height 6
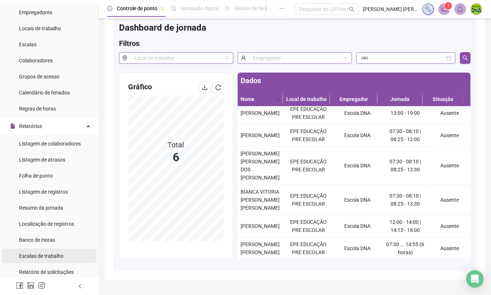
scroll to position [146, 0]
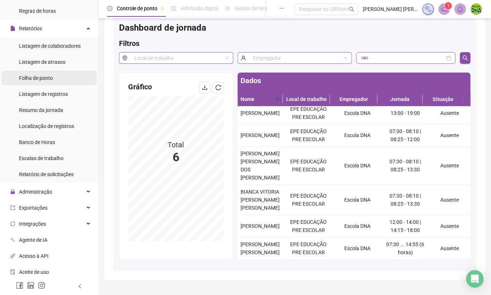
click at [50, 84] on div "Folha de ponto" at bounding box center [36, 78] width 34 height 15
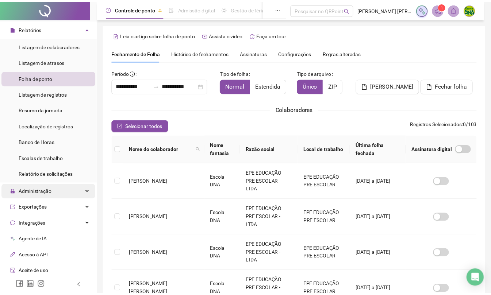
scroll to position [2, 0]
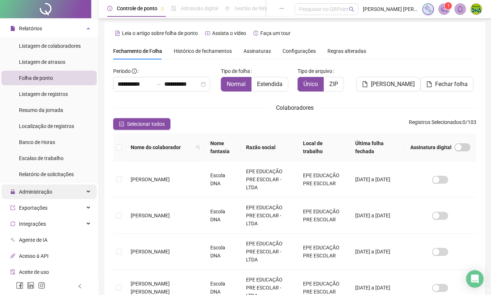
click at [38, 186] on span "Administração" at bounding box center [31, 192] width 42 height 15
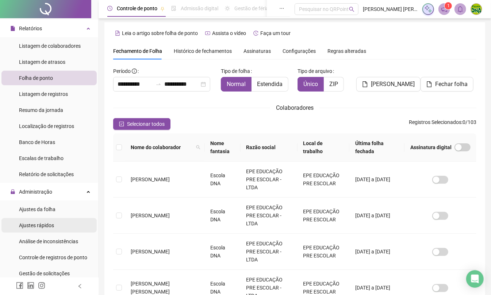
scroll to position [195, 0]
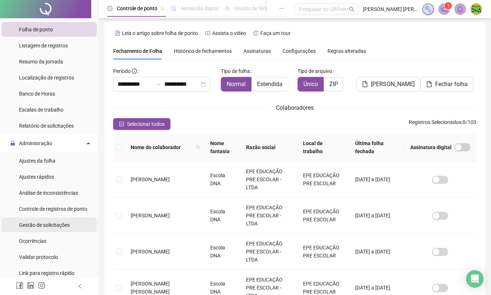
click at [52, 226] on span "Gestão de solicitações" at bounding box center [44, 225] width 51 height 6
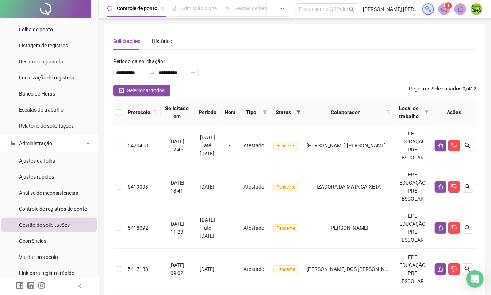
scroll to position [56, 0]
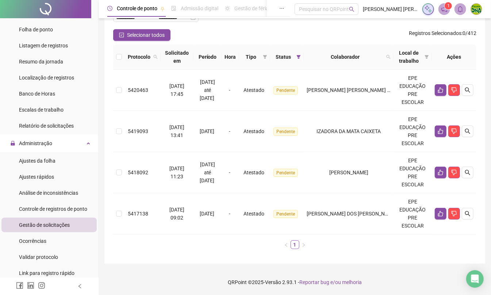
click at [80, 286] on icon "left" at bounding box center [80, 287] width 3 height 4
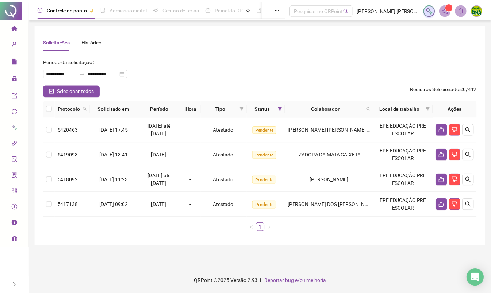
scroll to position [0, 0]
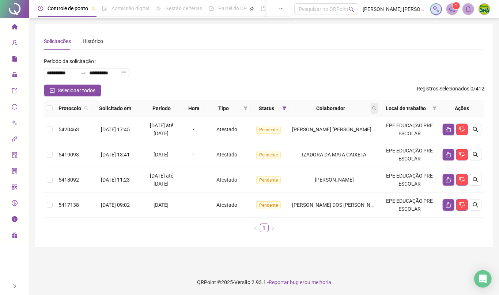
click at [373, 110] on span at bounding box center [373, 108] width 7 height 11
click at [286, 107] on icon "filter" at bounding box center [284, 108] width 4 height 4
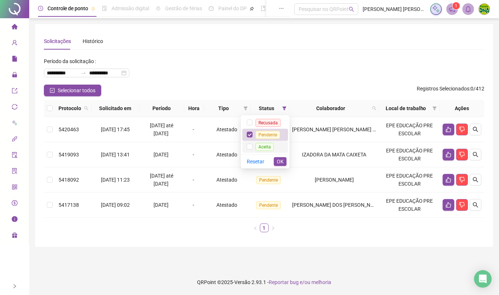
click at [266, 145] on span "Aceita" at bounding box center [264, 147] width 18 height 8
click at [279, 161] on span "OK" at bounding box center [279, 162] width 7 height 8
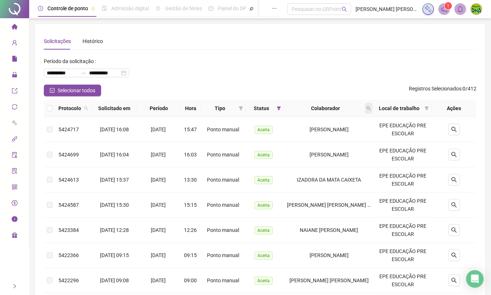
click at [370, 109] on icon "search" at bounding box center [369, 109] width 4 height 4
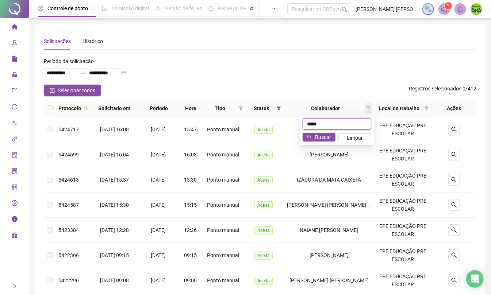
type input "*****"
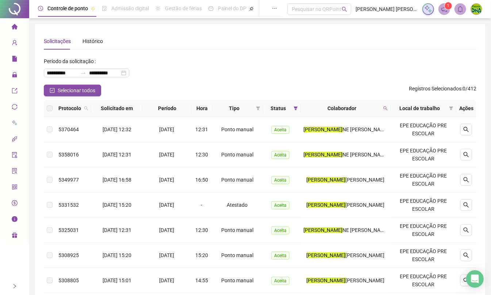
click at [15, 289] on icon "right" at bounding box center [14, 286] width 5 height 5
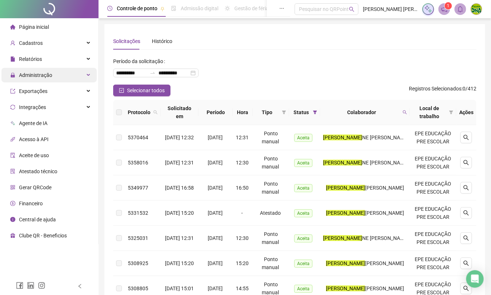
click at [55, 73] on div "Administração" at bounding box center [48, 75] width 95 height 15
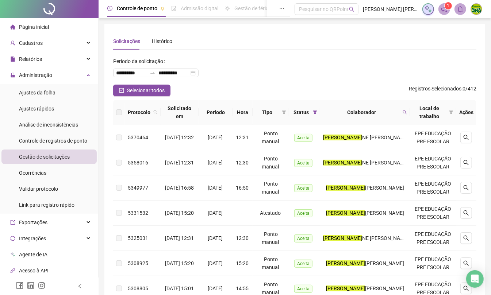
click at [31, 160] on span "Gestão de solicitações" at bounding box center [44, 157] width 51 height 6
click at [31, 146] on div "Controle de registros de ponto" at bounding box center [53, 141] width 68 height 15
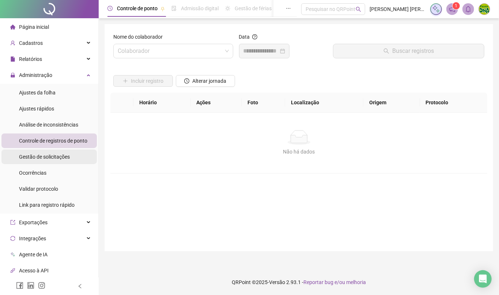
click at [32, 154] on span "Gestão de solicitações" at bounding box center [44, 157] width 51 height 6
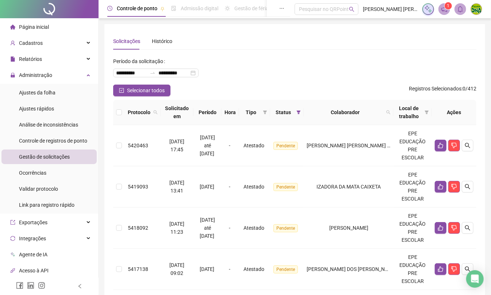
click at [78, 286] on icon "left" at bounding box center [79, 286] width 5 height 5
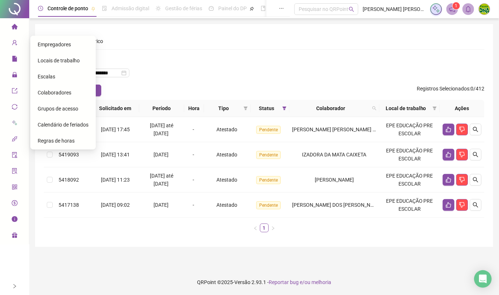
click at [61, 91] on span "Colaboradores" at bounding box center [55, 93] width 34 height 6
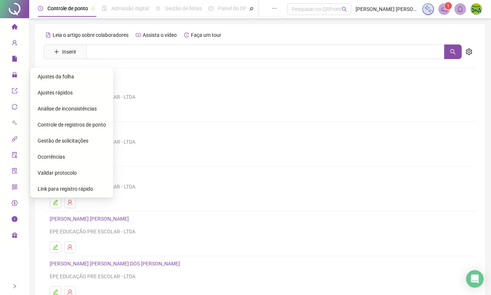
click at [57, 139] on span "Gestão de solicitações" at bounding box center [63, 141] width 51 height 6
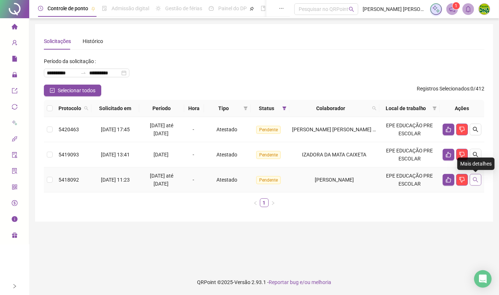
click at [477, 179] on icon "search" at bounding box center [475, 180] width 6 height 6
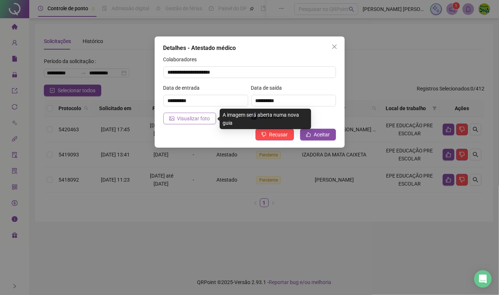
click at [190, 119] on span "Visualizar foto" at bounding box center [193, 119] width 33 height 8
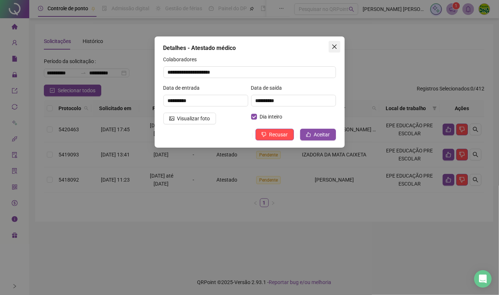
click at [335, 49] on icon "close" at bounding box center [334, 47] width 6 height 6
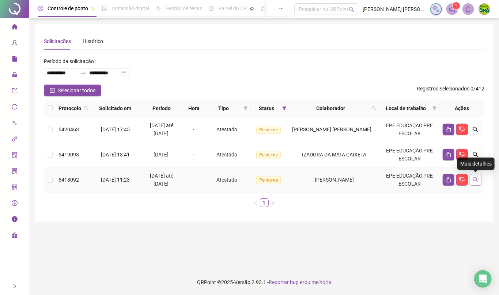
click at [478, 176] on button "button" at bounding box center [475, 180] width 12 height 12
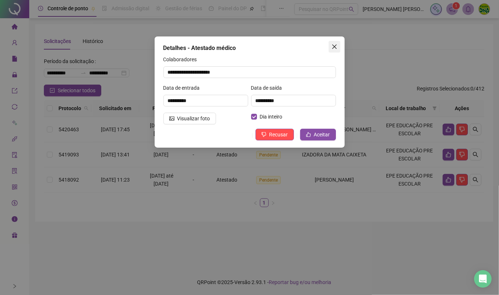
click at [335, 48] on icon "close" at bounding box center [334, 47] width 6 height 6
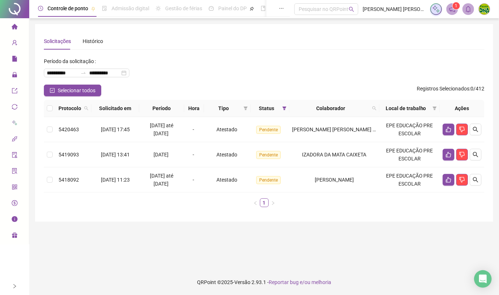
click at [8, 288] on div at bounding box center [14, 287] width 29 height 18
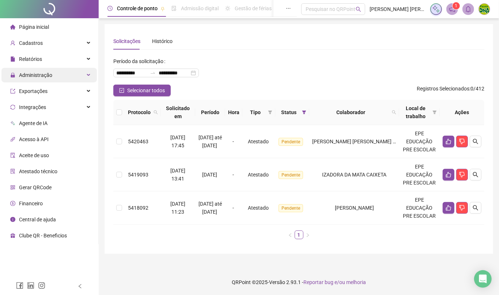
click at [67, 75] on div "Administração" at bounding box center [48, 75] width 95 height 15
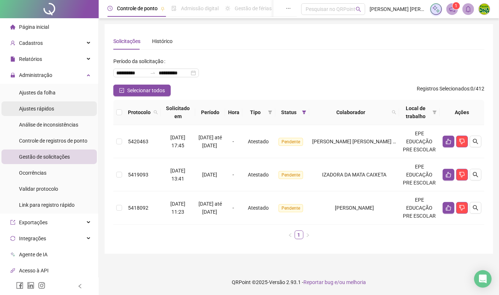
click at [57, 107] on li "Ajustes rápidos" at bounding box center [48, 109] width 95 height 15
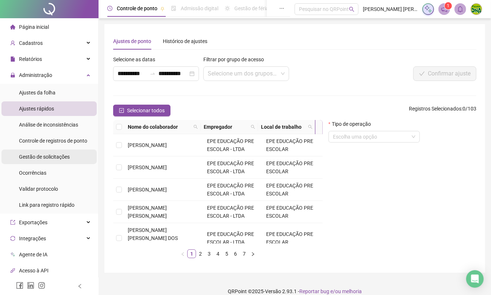
click at [18, 155] on li "Gestão de solicitações" at bounding box center [48, 157] width 95 height 15
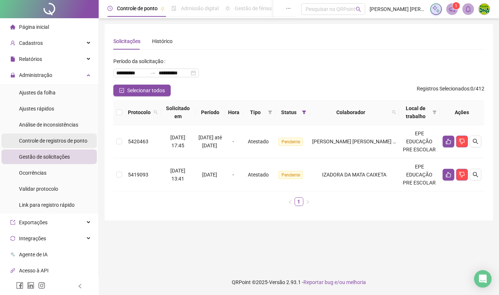
click at [34, 142] on span "Controle de registros de ponto" at bounding box center [53, 141] width 68 height 6
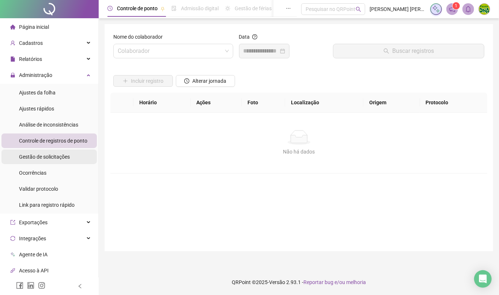
click at [41, 156] on span "Gestão de solicitações" at bounding box center [44, 157] width 51 height 6
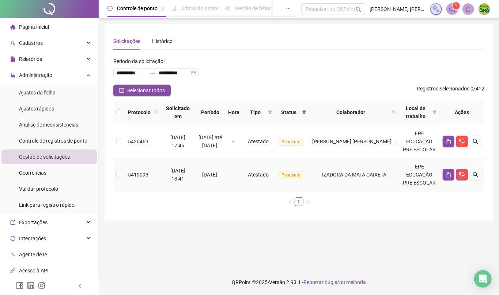
click at [476, 182] on td at bounding box center [461, 175] width 45 height 33
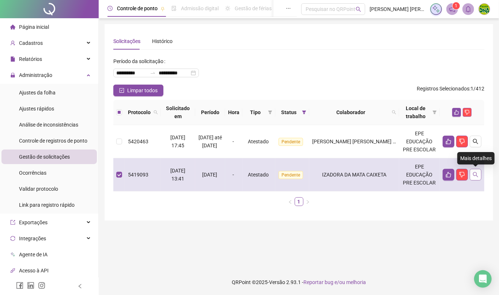
click at [478, 173] on button "button" at bounding box center [475, 175] width 12 height 12
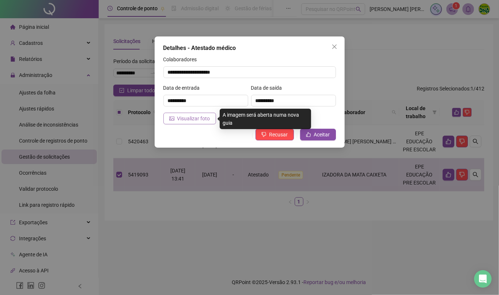
click at [174, 123] on button "Visualizar foto" at bounding box center [189, 119] width 53 height 12
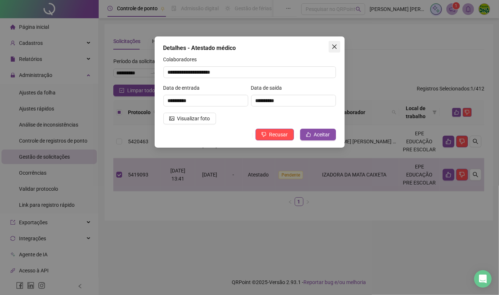
click at [330, 49] on span "Close" at bounding box center [334, 47] width 12 height 6
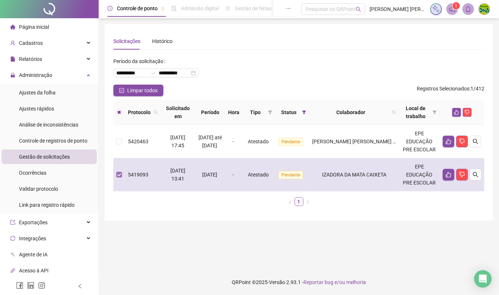
click at [116, 179] on label at bounding box center [119, 175] width 6 height 8
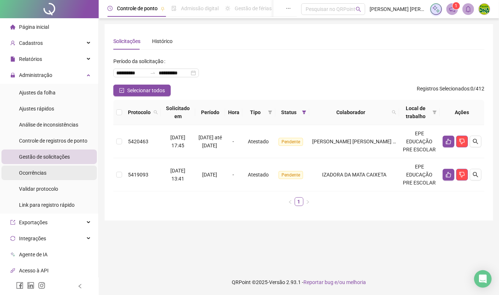
click at [37, 174] on span "Ocorrências" at bounding box center [32, 173] width 27 height 6
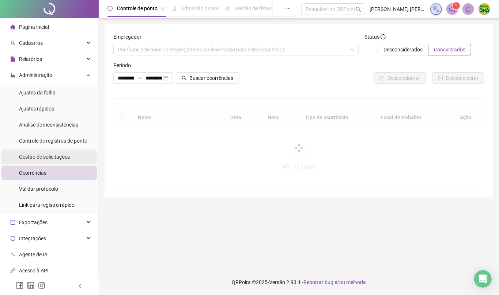
click at [38, 154] on span "Gestão de solicitações" at bounding box center [44, 157] width 51 height 6
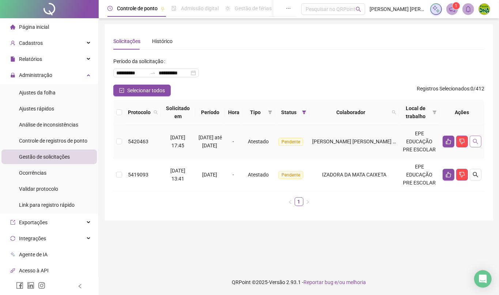
click at [472, 142] on icon "search" at bounding box center [475, 142] width 6 height 6
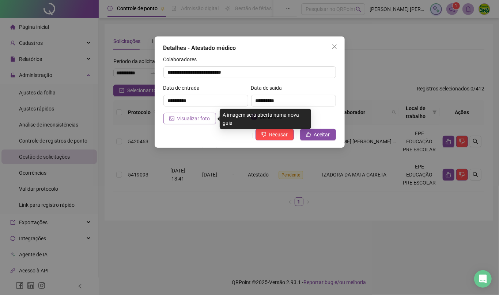
click at [197, 123] on button "Visualizar foto" at bounding box center [189, 119] width 53 height 12
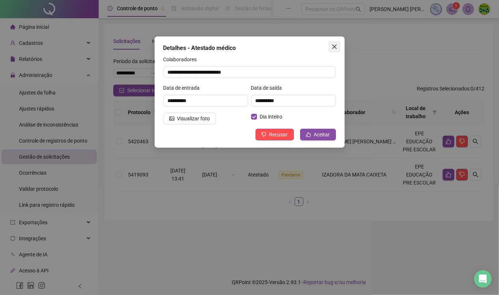
click at [333, 43] on button "Close" at bounding box center [334, 47] width 12 height 12
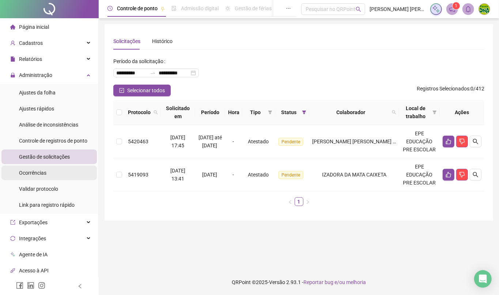
click at [47, 170] on li "Ocorrências" at bounding box center [48, 173] width 95 height 15
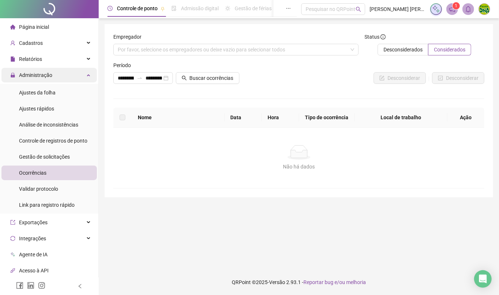
click at [73, 79] on div "Administração" at bounding box center [48, 75] width 95 height 15
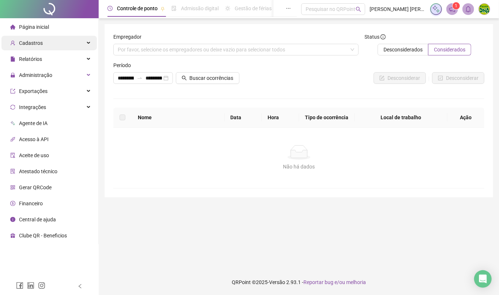
click at [86, 36] on div "Cadastros" at bounding box center [48, 43] width 95 height 15
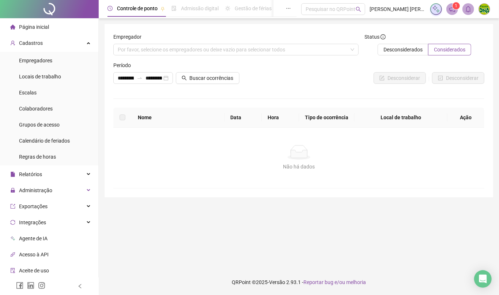
click at [77, 289] on div at bounding box center [49, 287] width 99 height 18
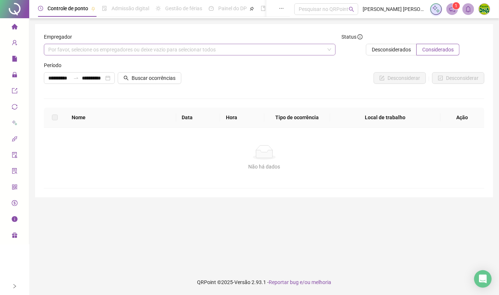
click at [328, 47] on div "Por favor, selecione os empregadores ou deixe vazio para selecionar todos" at bounding box center [189, 50] width 291 height 12
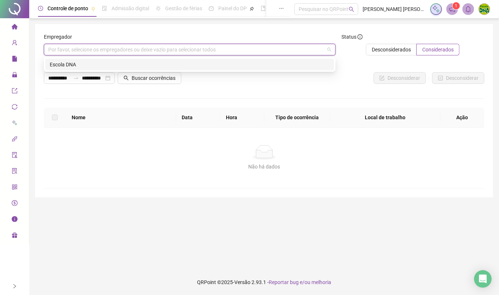
click at [120, 59] on div "Escola DNA" at bounding box center [189, 65] width 289 height 12
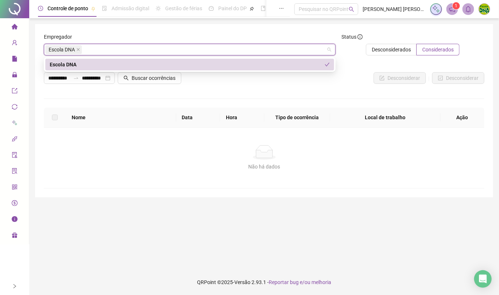
click at [221, 87] on div "Desconsiderar Desconsiderar" at bounding box center [337, 75] width 295 height 28
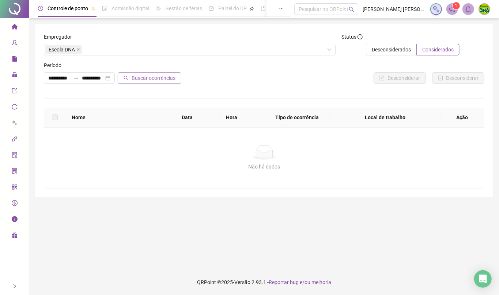
click at [159, 81] on span "Buscar ocorrências" at bounding box center [153, 78] width 44 height 8
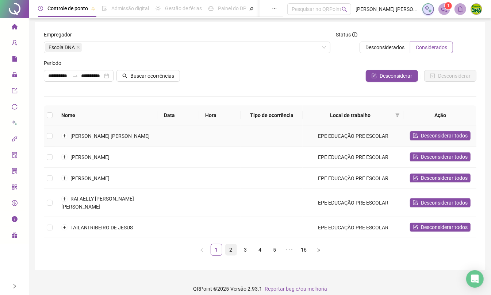
scroll to position [3, 0]
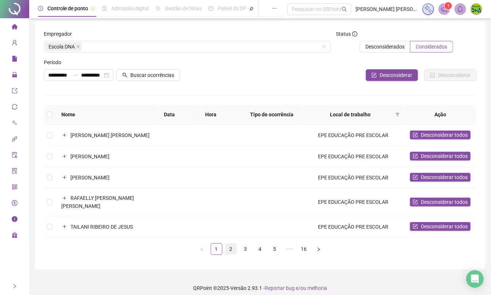
click at [229, 244] on link "2" at bounding box center [231, 249] width 11 height 11
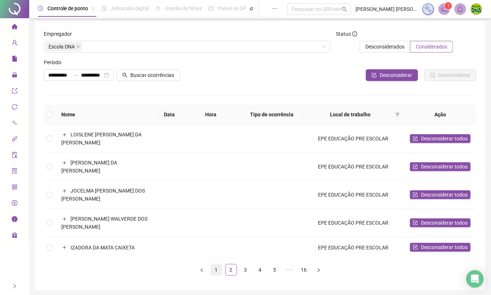
click at [218, 265] on link "1" at bounding box center [216, 270] width 11 height 11
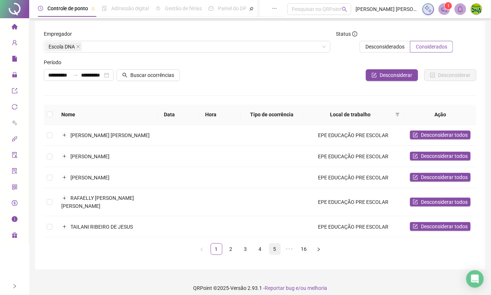
click at [275, 244] on link "5" at bounding box center [275, 249] width 11 height 11
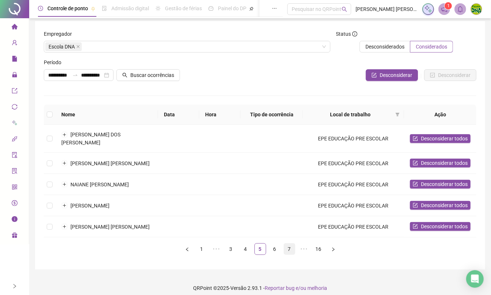
click at [289, 244] on link "7" at bounding box center [289, 249] width 11 height 11
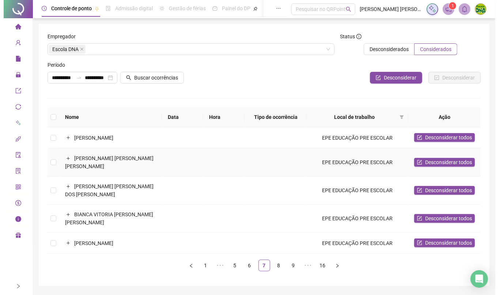
scroll to position [0, 0]
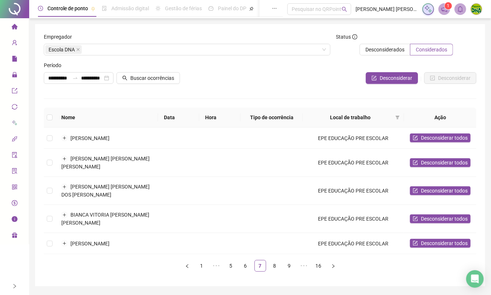
click at [15, 286] on icon "right" at bounding box center [14, 286] width 5 height 5
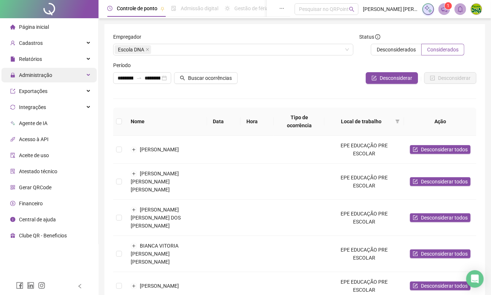
click at [50, 82] on span "Administração" at bounding box center [31, 75] width 42 height 15
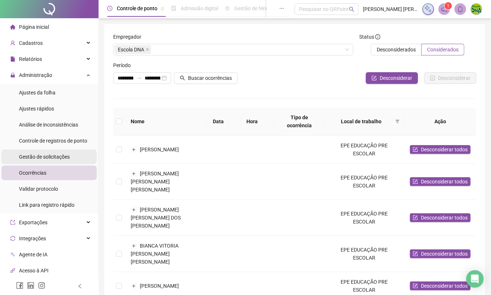
click at [34, 157] on span "Gestão de solicitações" at bounding box center [44, 157] width 51 height 6
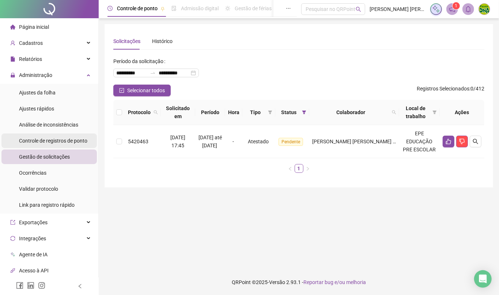
click at [45, 139] on span "Controle de registros de ponto" at bounding box center [53, 141] width 68 height 6
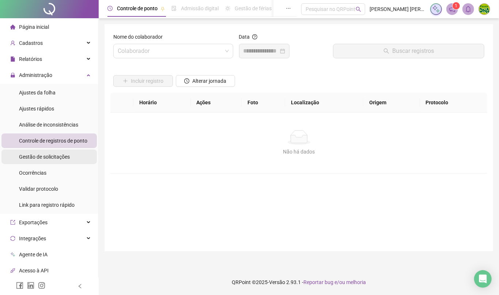
click at [43, 160] on span "Gestão de solicitações" at bounding box center [44, 157] width 51 height 6
